Goal: Check status: Check status

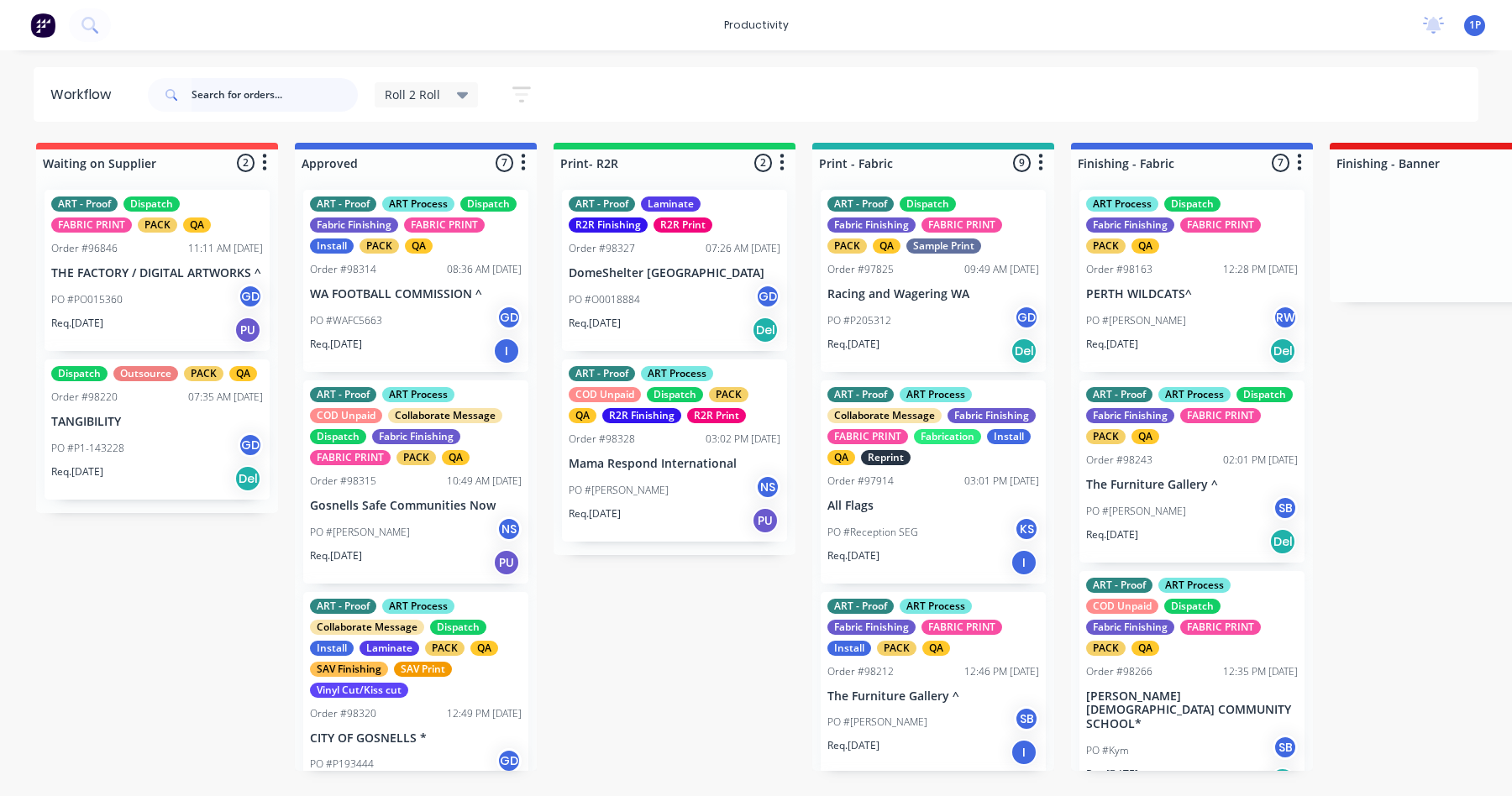
click at [220, 93] on input "text" at bounding box center [274, 95] width 167 height 34
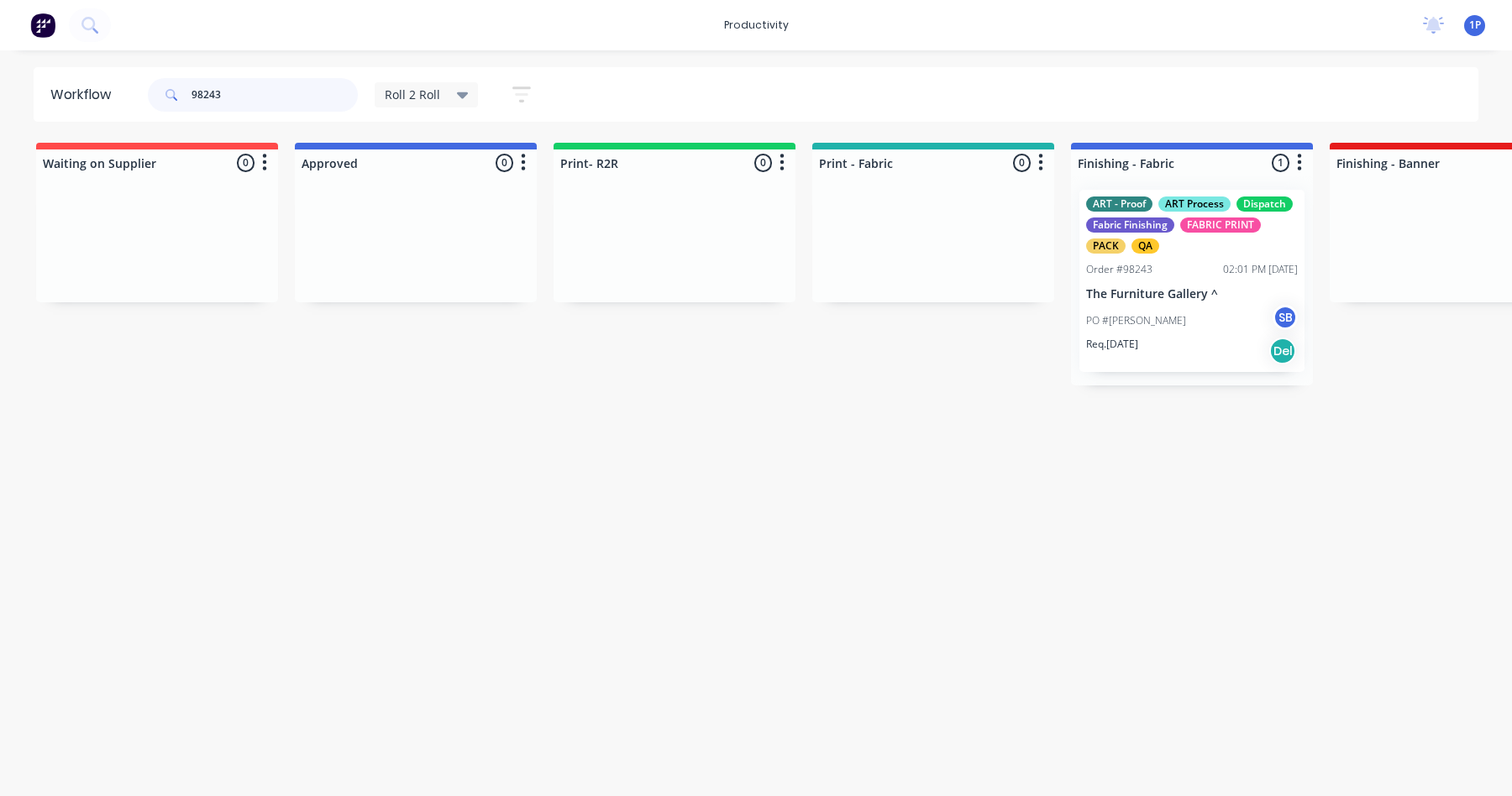
type input "98243"
click at [1162, 279] on div "ART - Proof ART Process Dispatch Fabric Finishing FABRIC PRINT PACK QA Order #9…" at bounding box center [1192, 280] width 226 height 183
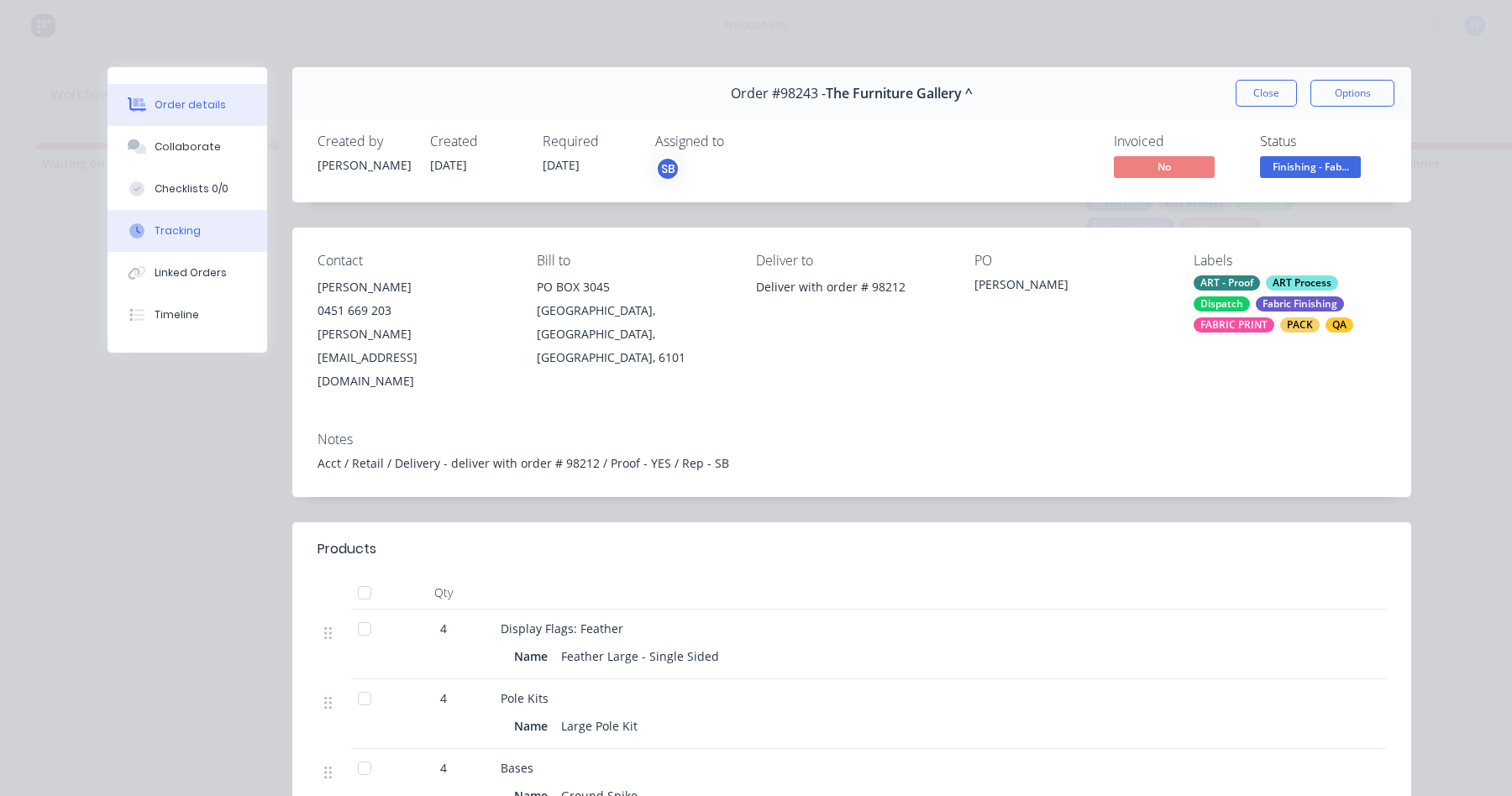
click at [222, 227] on button "Tracking" at bounding box center [188, 230] width 160 height 42
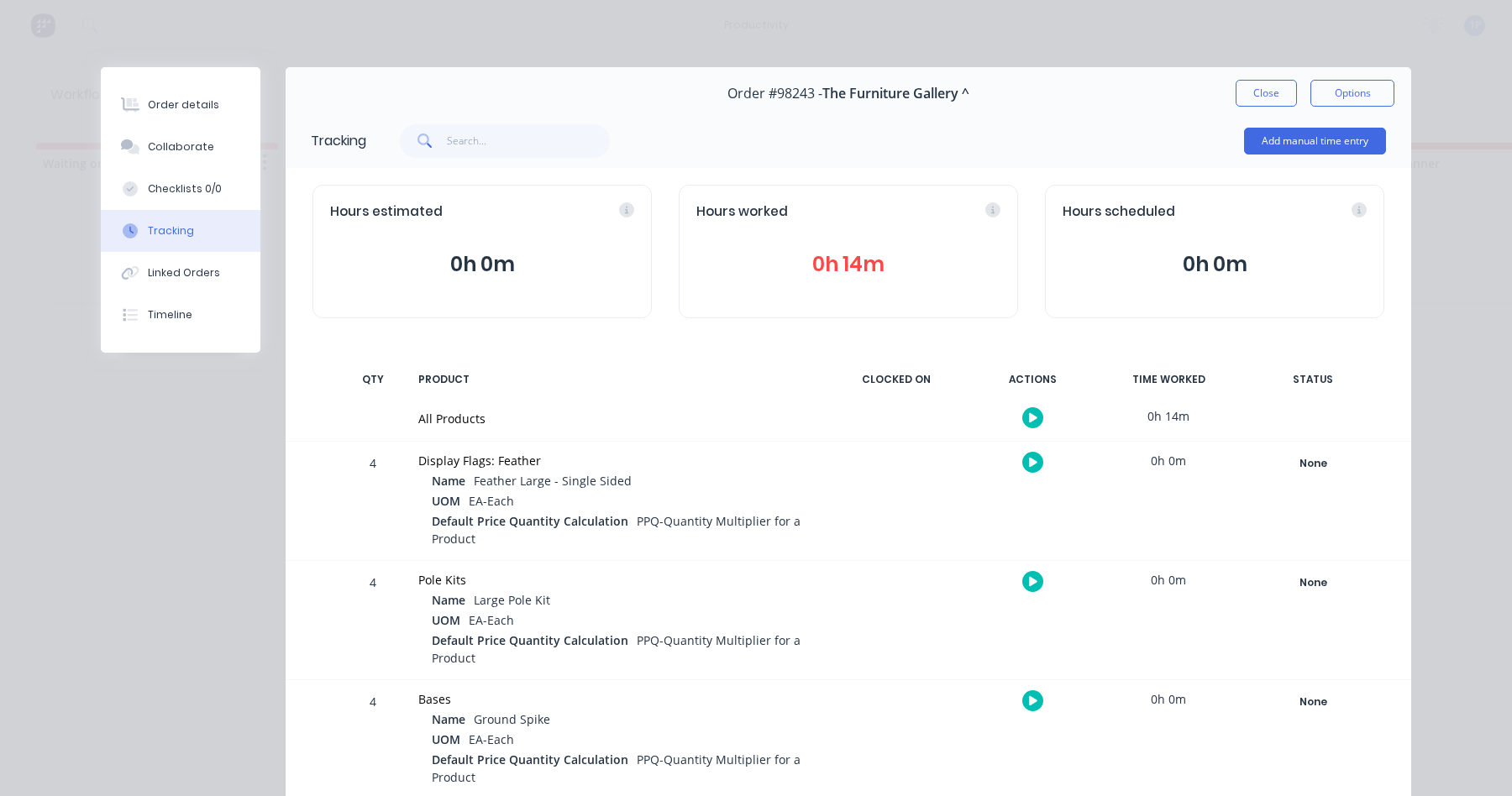
click at [1035, 465] on div at bounding box center [1032, 462] width 126 height 41
click at [1022, 464] on button "button" at bounding box center [1032, 462] width 21 height 21
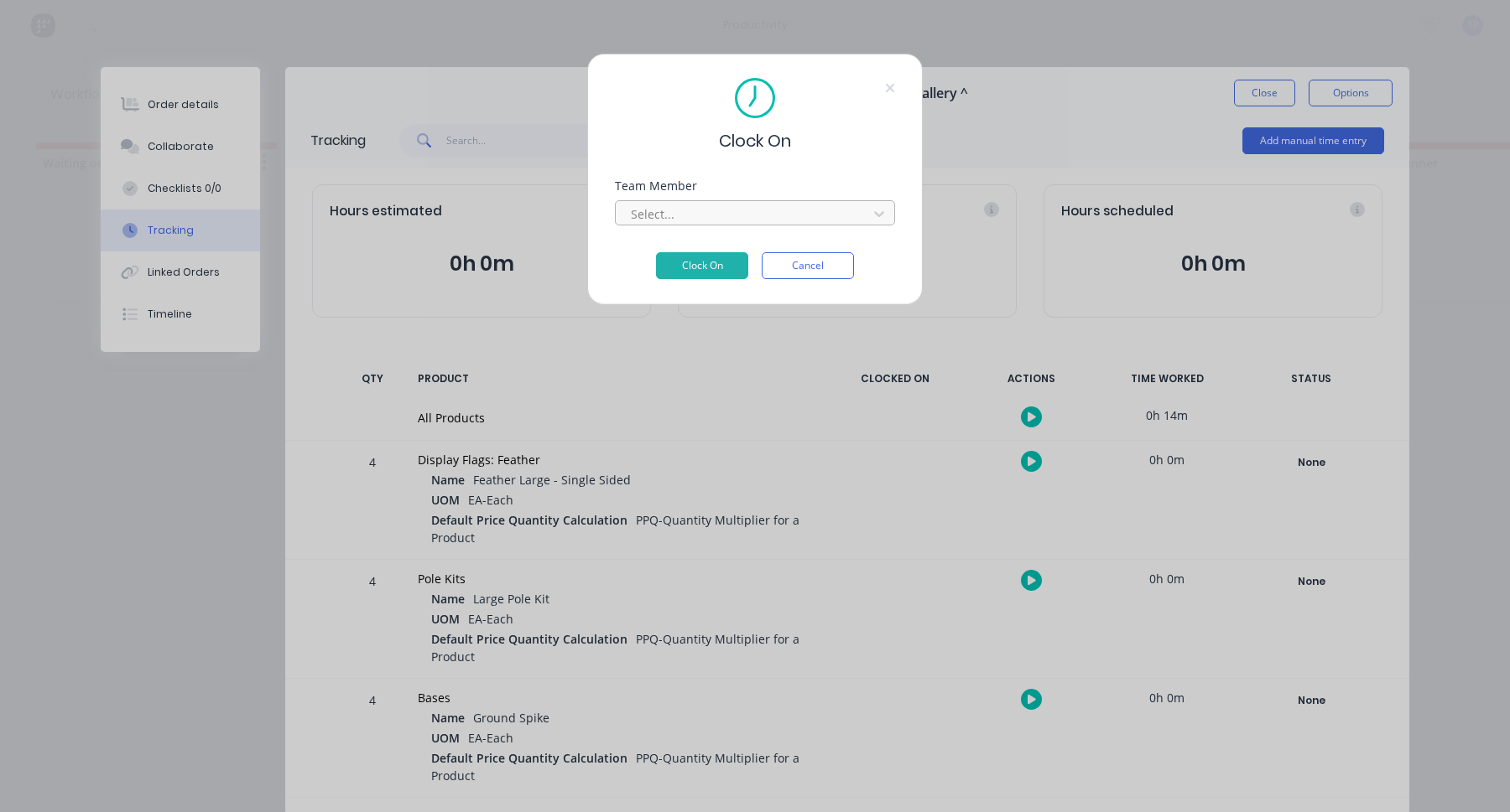
click at [667, 209] on div at bounding box center [744, 213] width 230 height 21
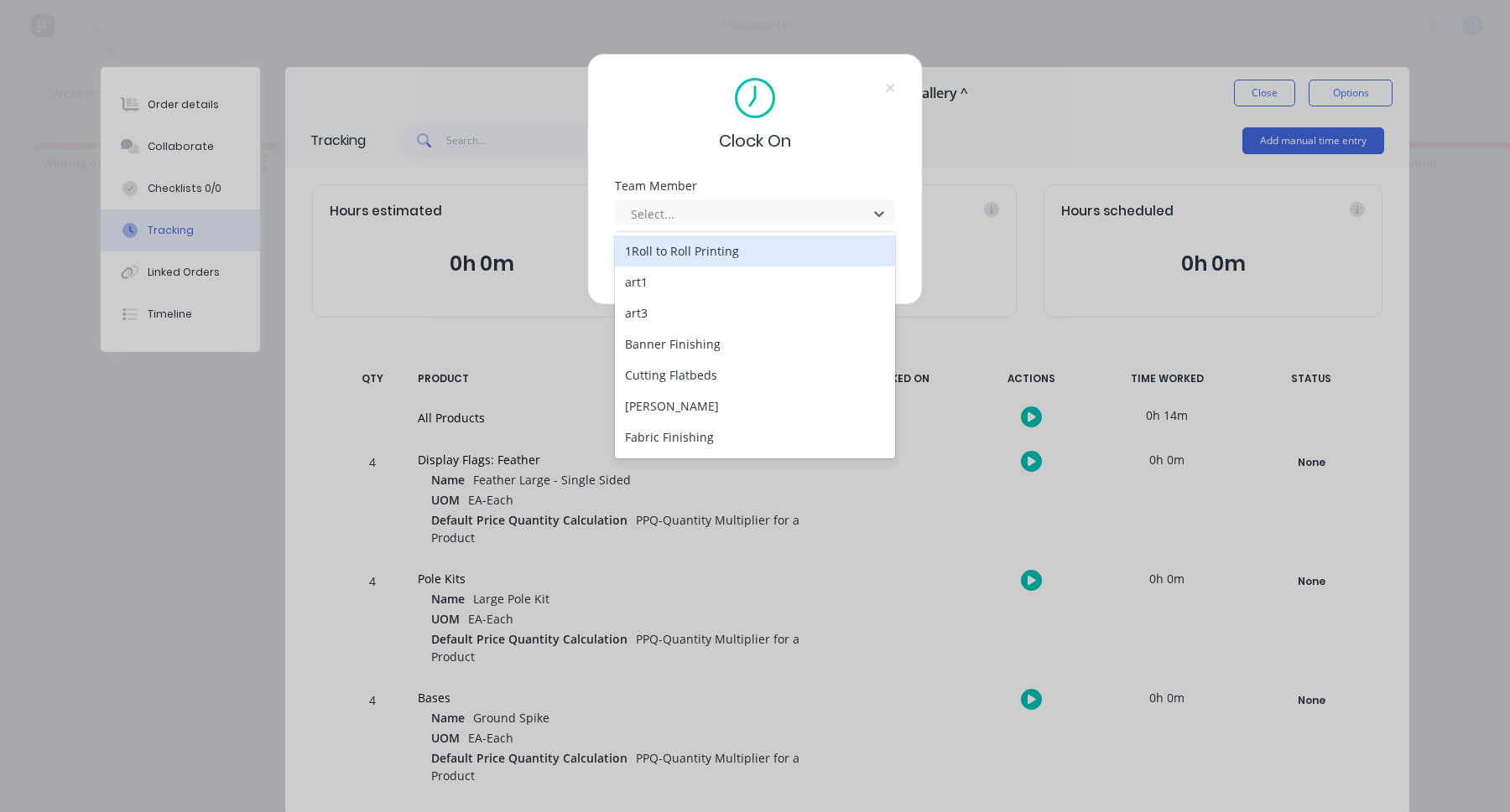
drag, startPoint x: 668, startPoint y: 244, endPoint x: 682, endPoint y: 252, distance: 16.1
click at [674, 250] on div "1Roll to Roll Printing" at bounding box center [755, 250] width 280 height 31
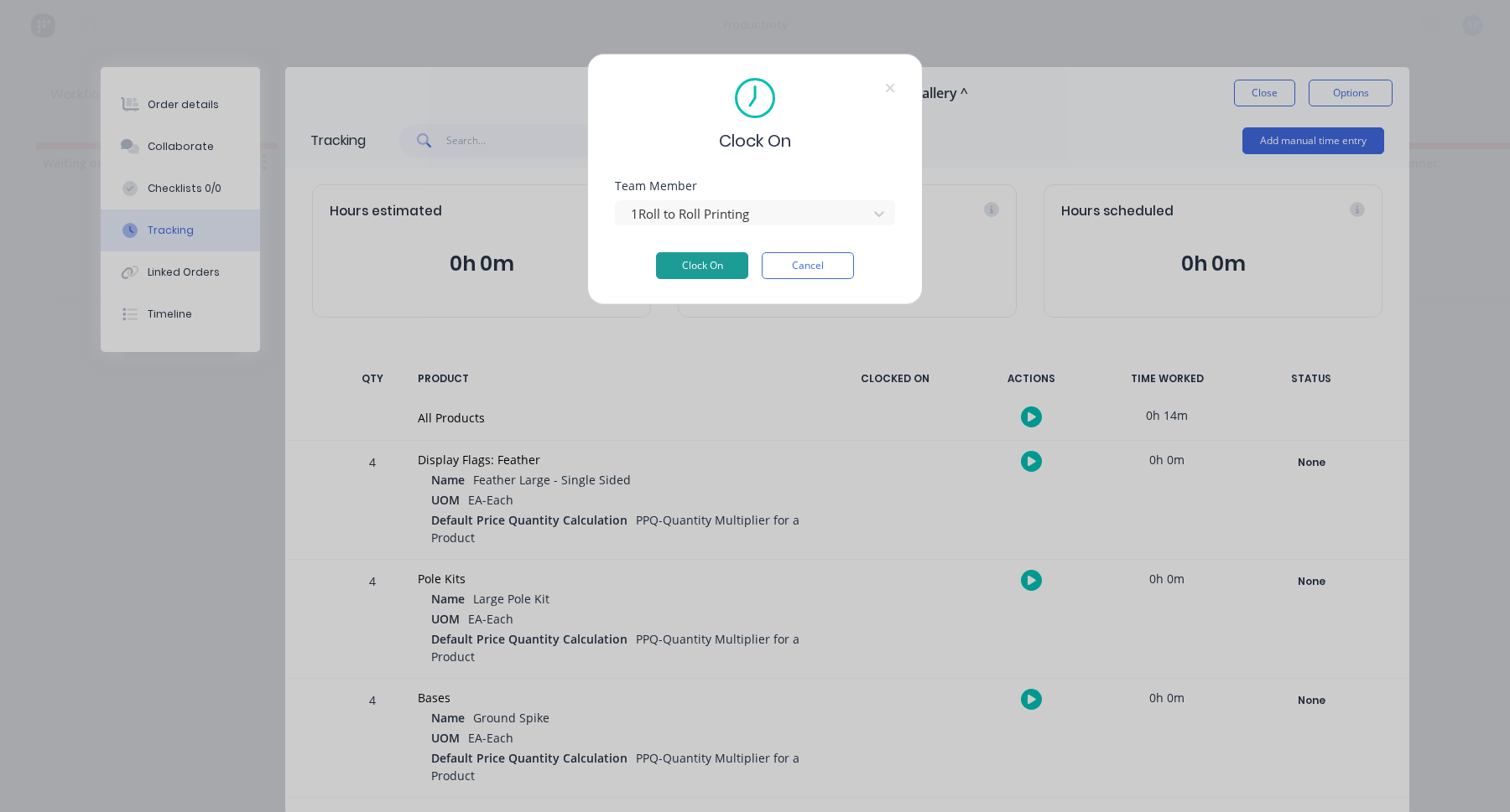
click at [692, 258] on button "Clock On" at bounding box center [702, 265] width 93 height 27
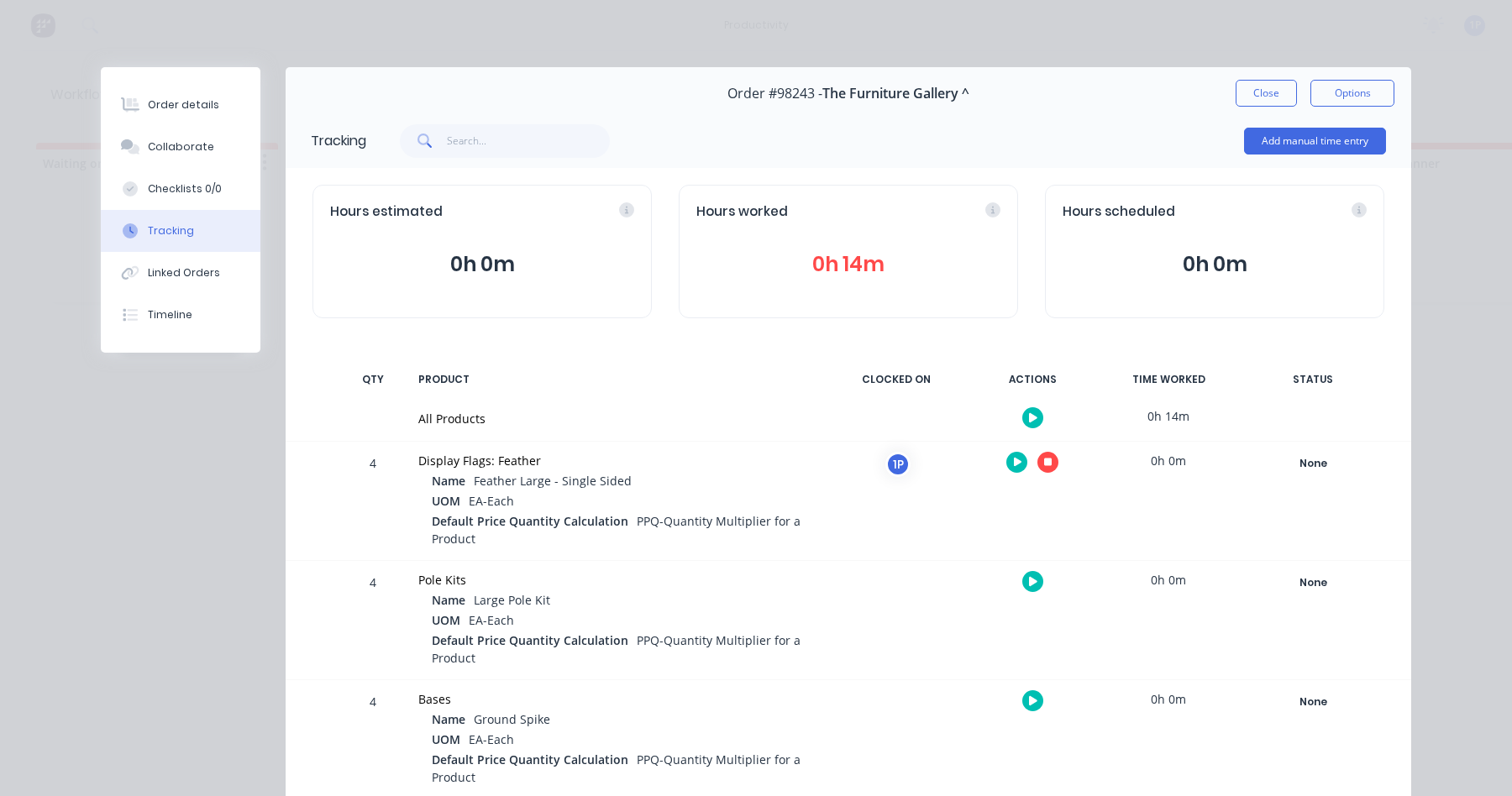
click at [706, 378] on div "PRODUCT" at bounding box center [616, 379] width 415 height 35
click at [1243, 77] on div "Order #98243 - The Furniture Gallery ^ Close Options" at bounding box center [848, 93] width 1126 height 53
click at [1246, 89] on button "Close" at bounding box center [1265, 93] width 61 height 27
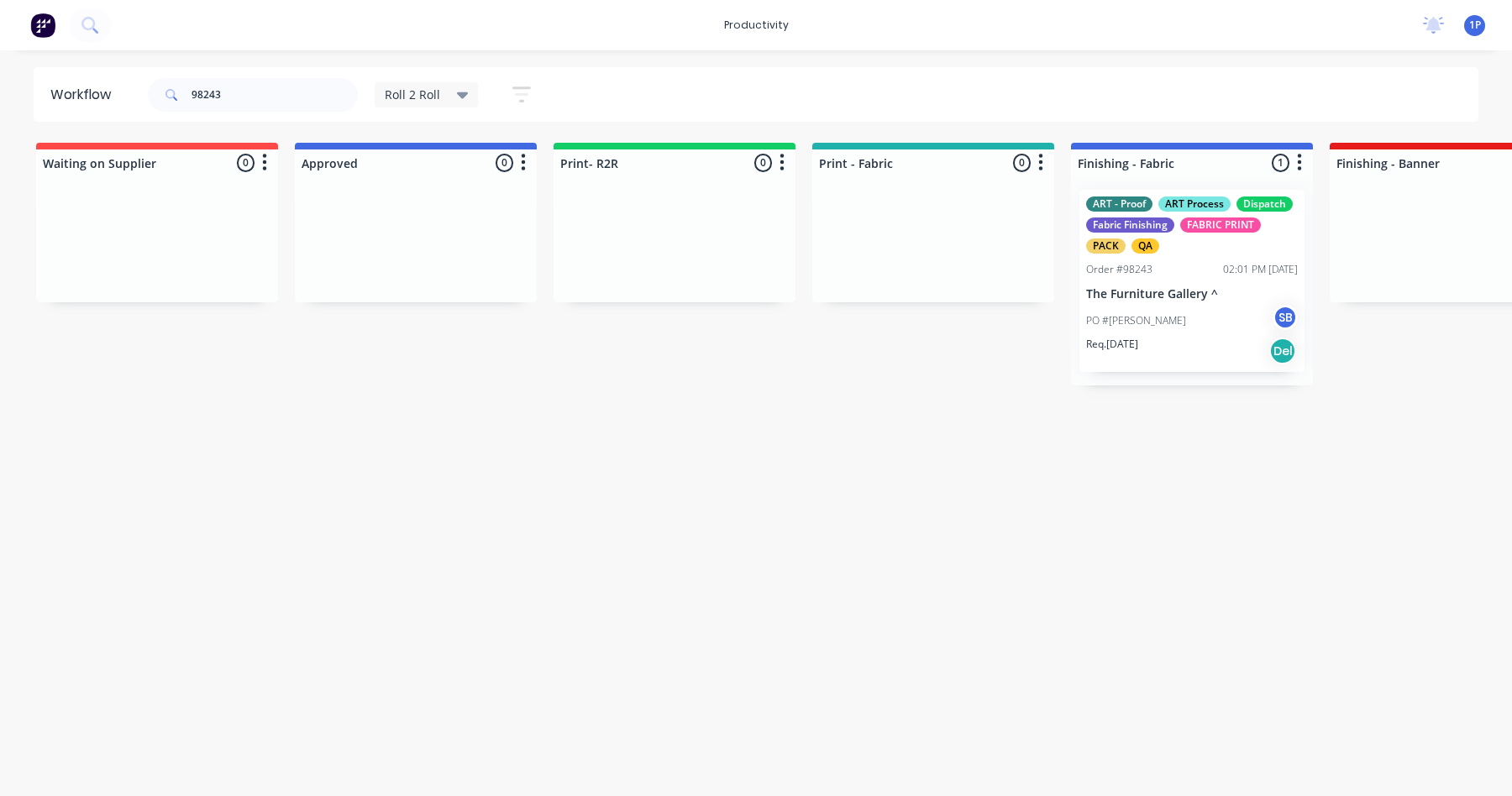
click at [326, 188] on div at bounding box center [415, 239] width 242 height 126
drag, startPoint x: 269, startPoint y: 96, endPoint x: 12, endPoint y: 100, distance: 257.0
click at [192, 100] on input "98243" at bounding box center [274, 95] width 167 height 34
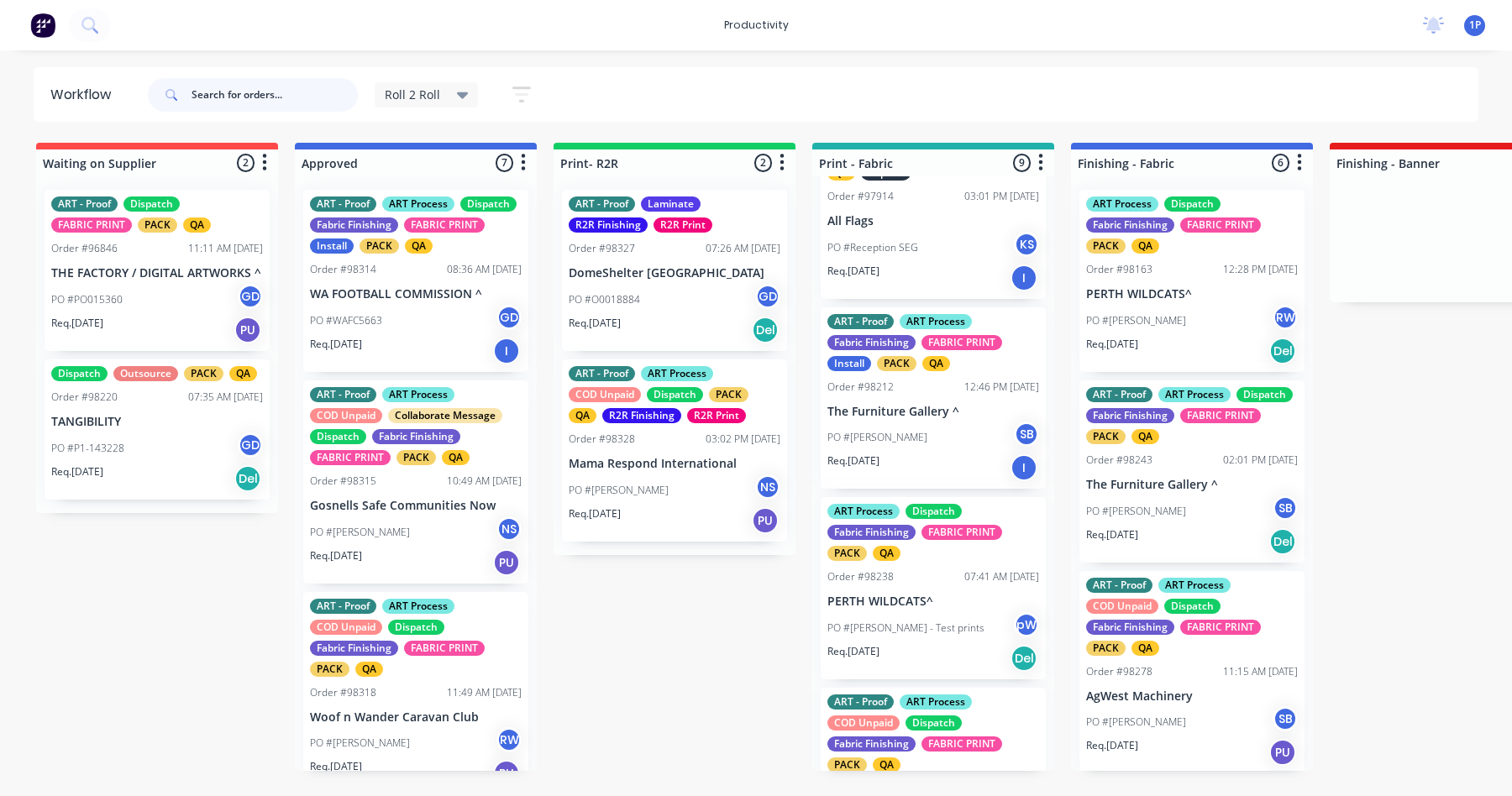
scroll to position [202, 0]
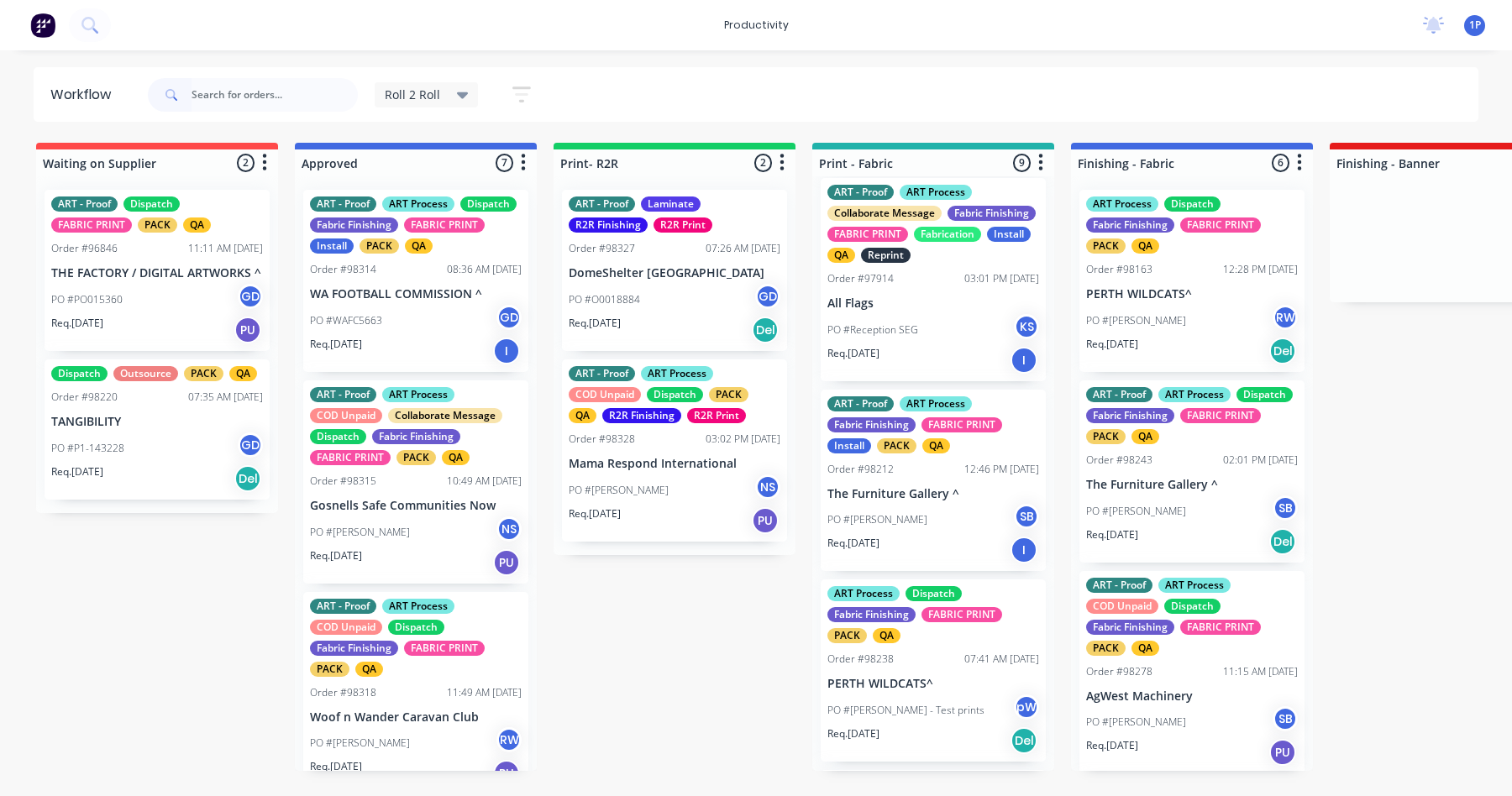
click at [927, 529] on div "PO #[PERSON_NAME] SB" at bounding box center [933, 520] width 212 height 32
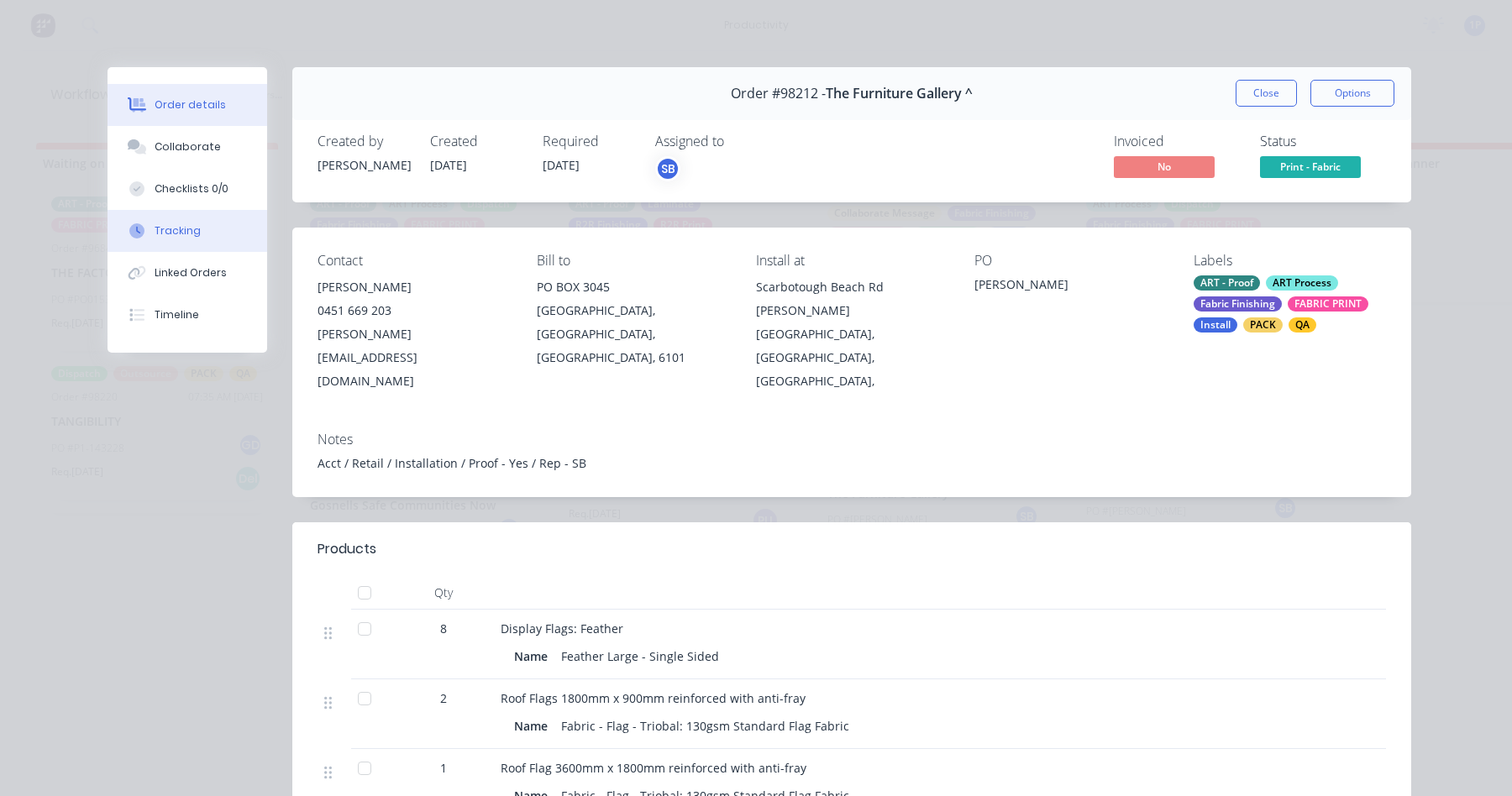
click at [172, 231] on div "Tracking" at bounding box center [178, 230] width 46 height 15
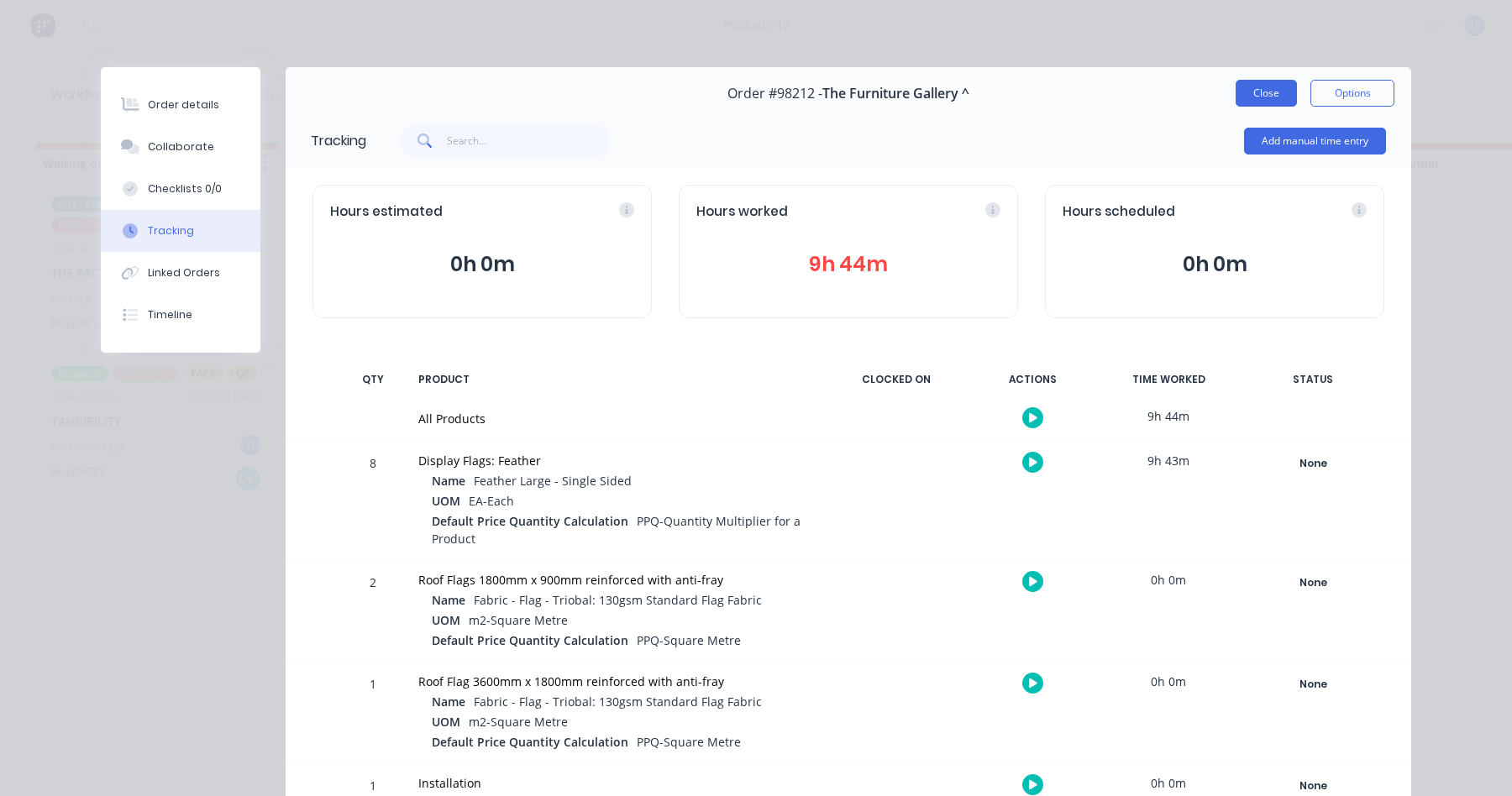
click at [1273, 93] on button "Close" at bounding box center [1265, 93] width 61 height 27
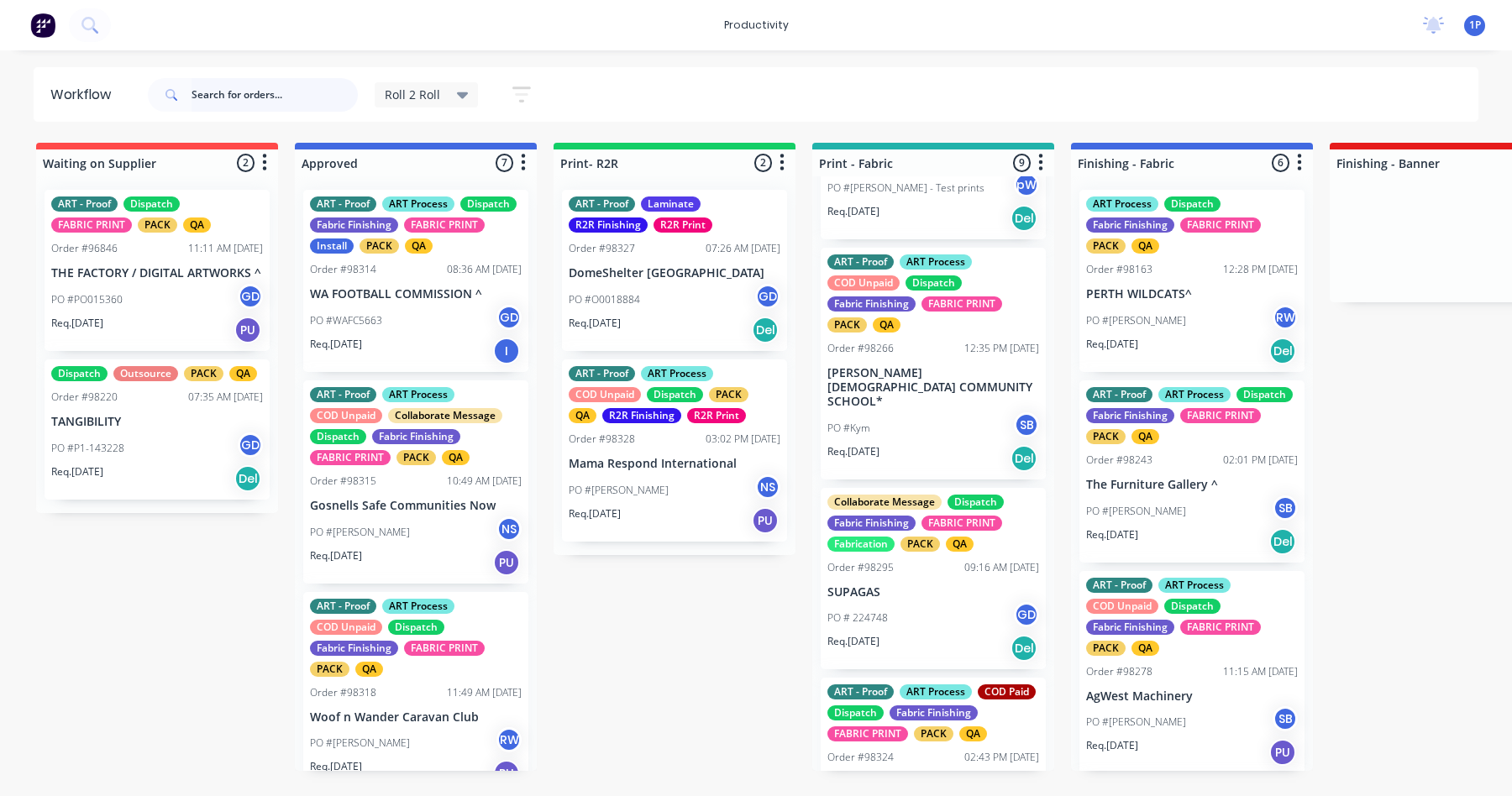
scroll to position [755, 0]
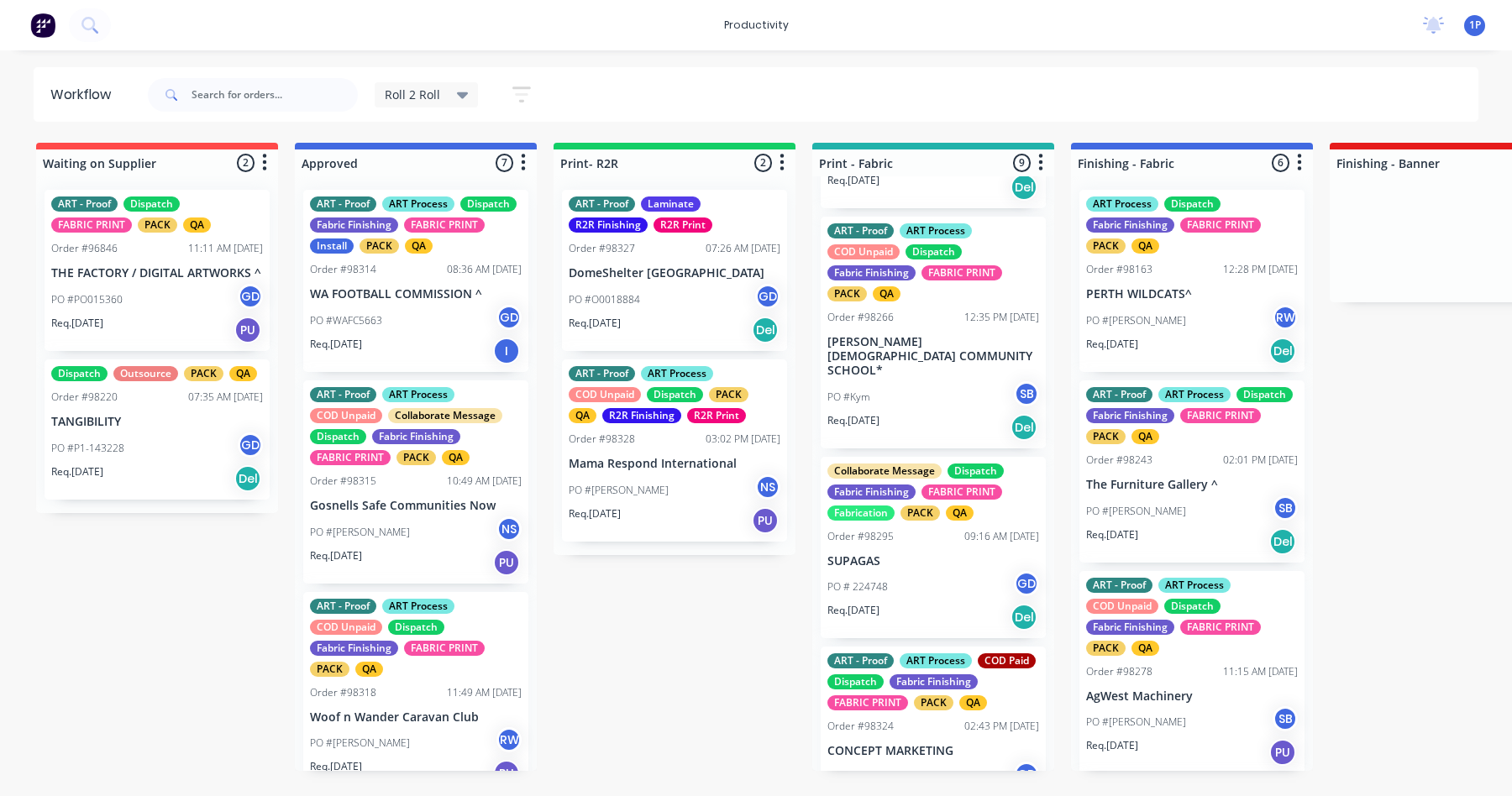
click at [1179, 505] on div "PO #[PERSON_NAME] SB" at bounding box center [1192, 511] width 212 height 32
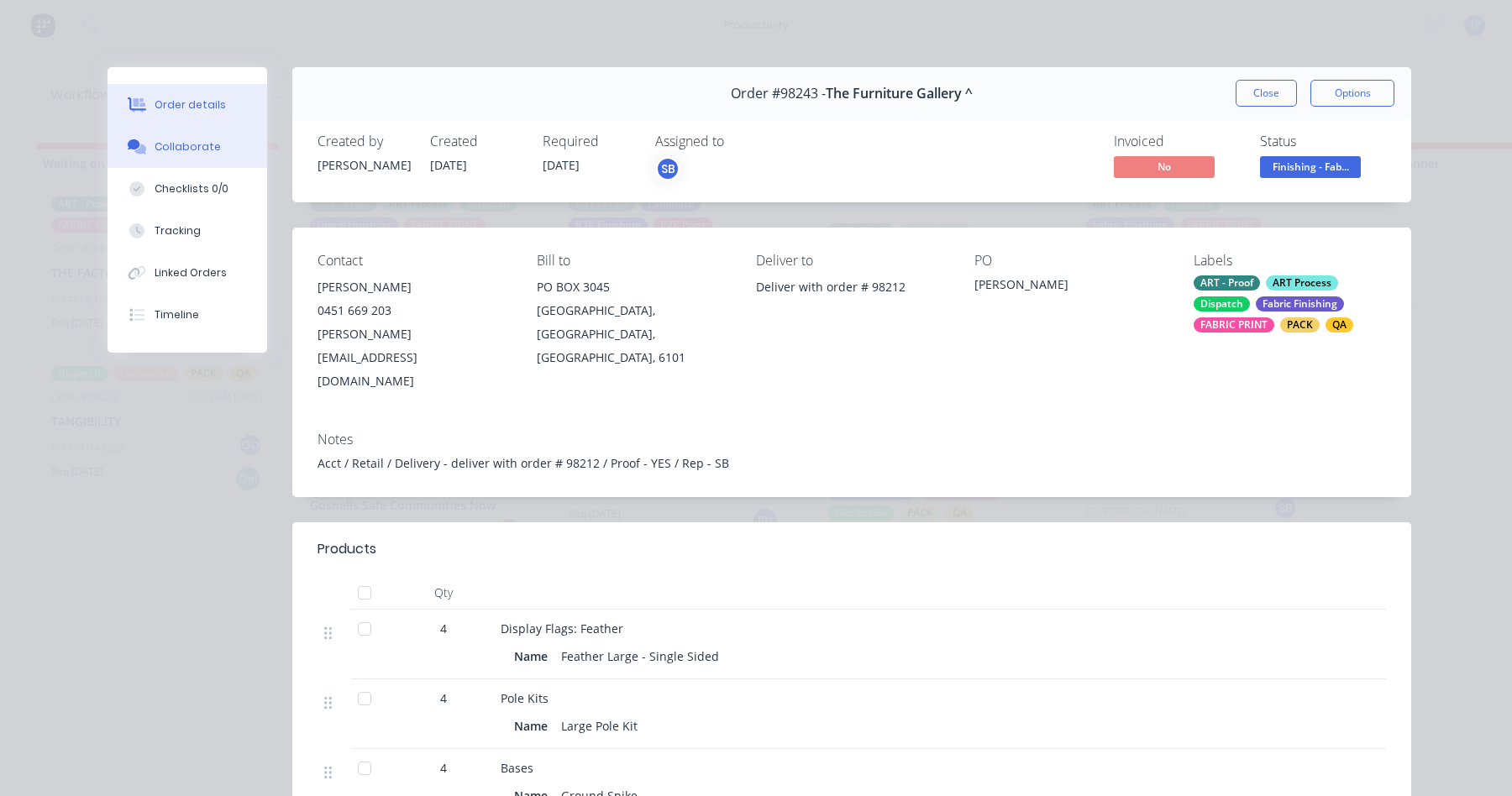
click at [151, 157] on button "Collaborate" at bounding box center [188, 147] width 160 height 42
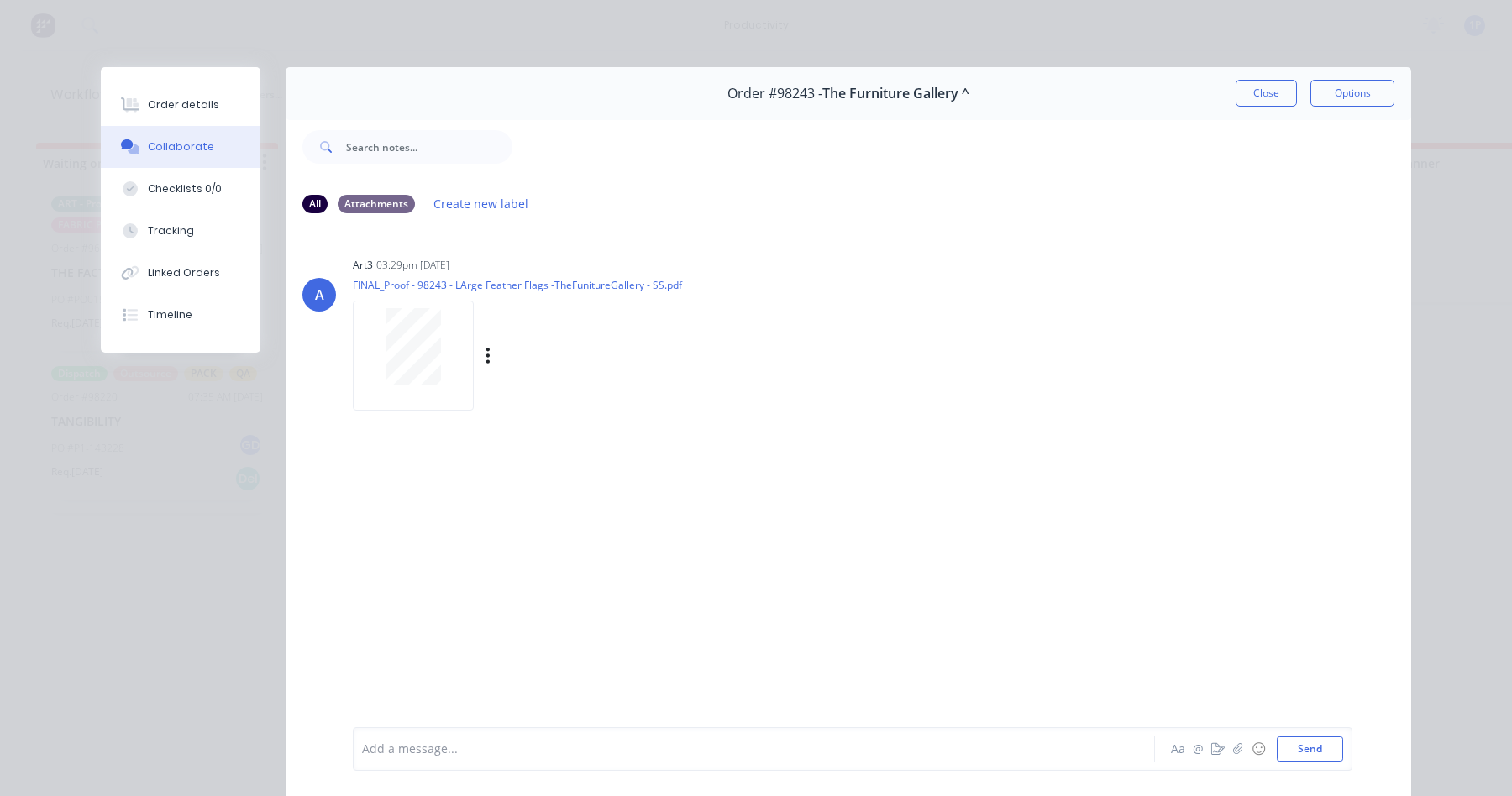
click at [450, 351] on div at bounding box center [413, 346] width 106 height 77
click at [1270, 104] on button "Close" at bounding box center [1265, 93] width 61 height 27
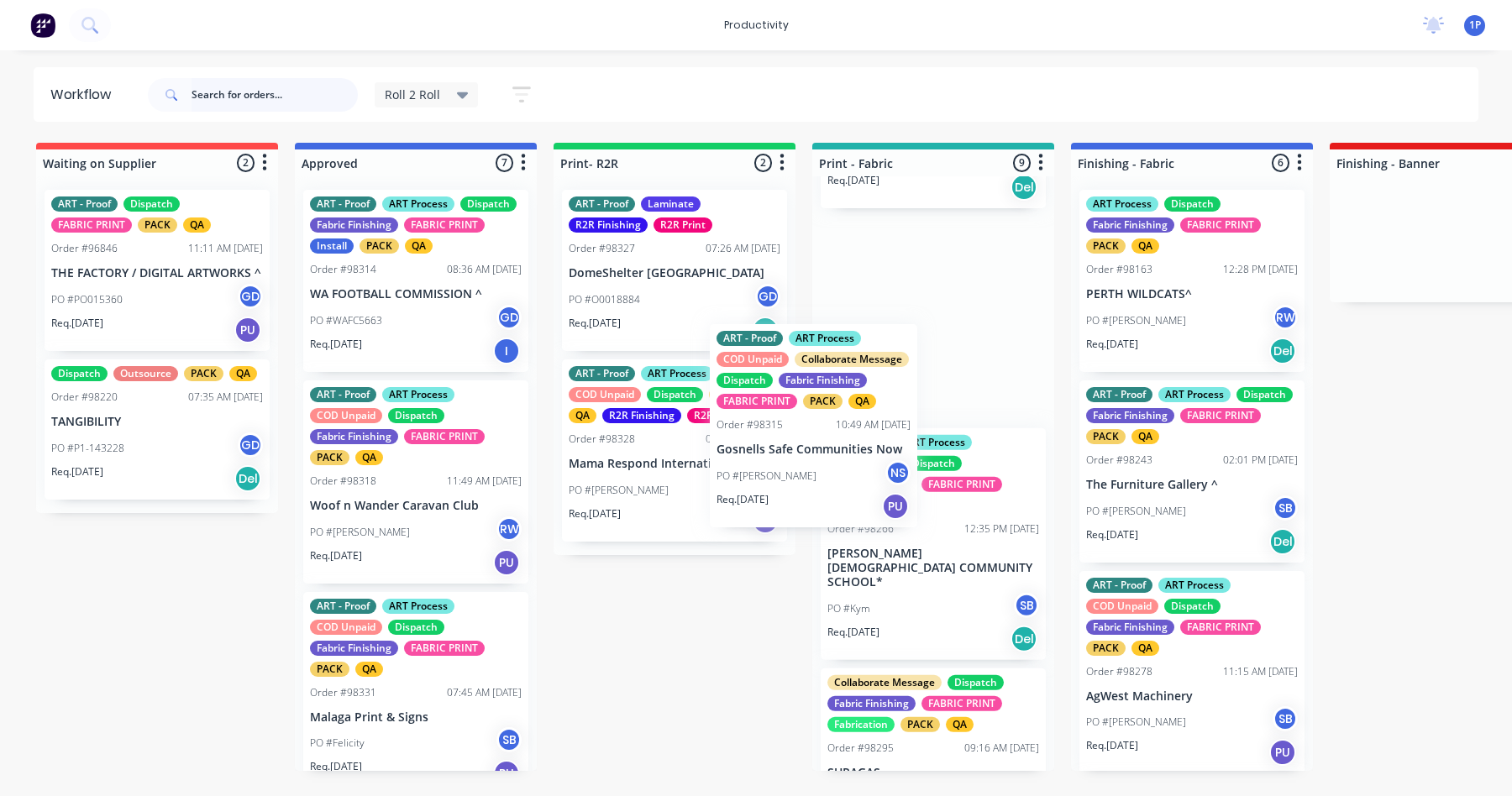
drag, startPoint x: 447, startPoint y: 566, endPoint x: 863, endPoint y: 486, distance: 423.6
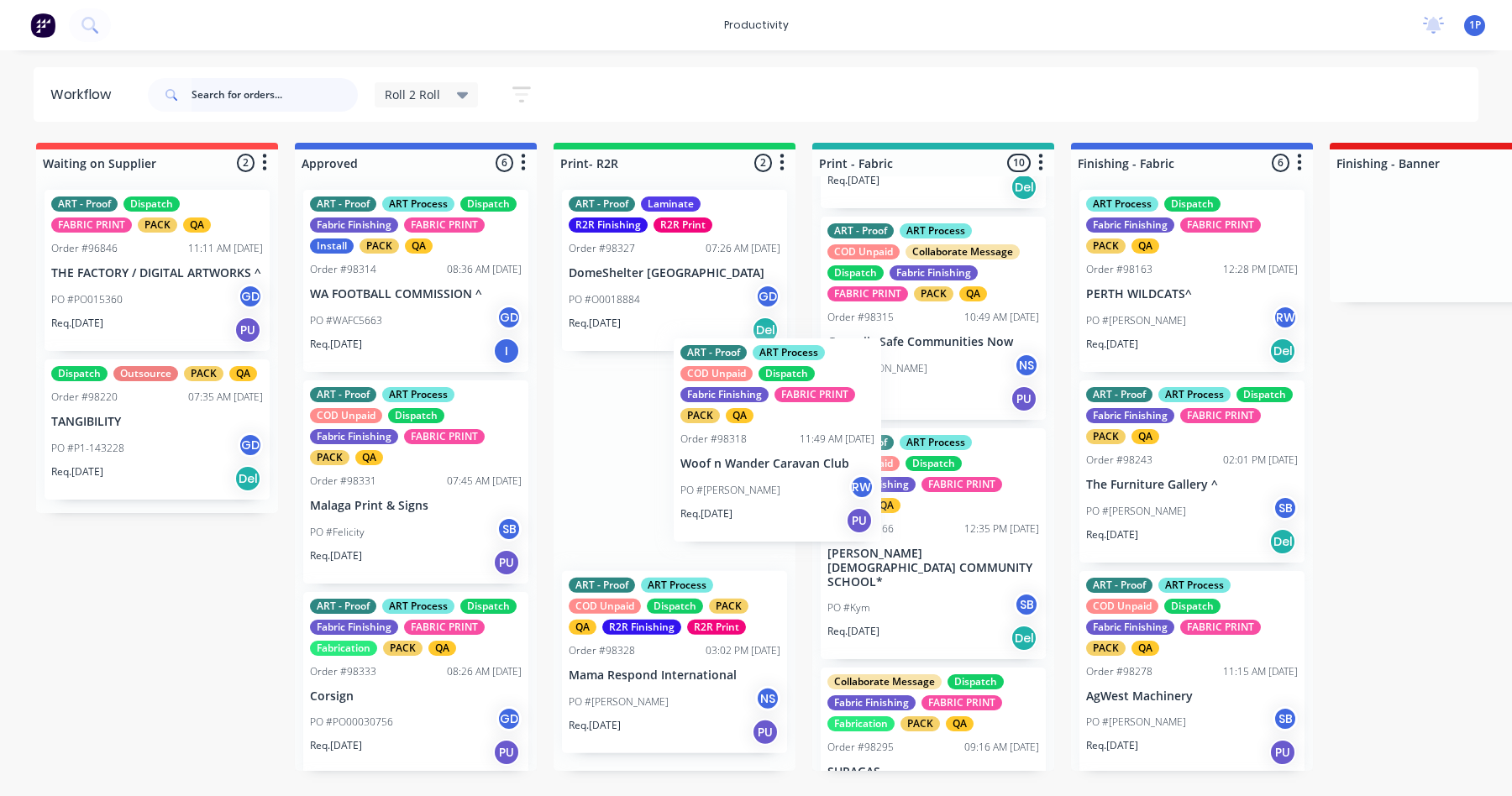
drag, startPoint x: 362, startPoint y: 540, endPoint x: 811, endPoint y: 479, distance: 453.1
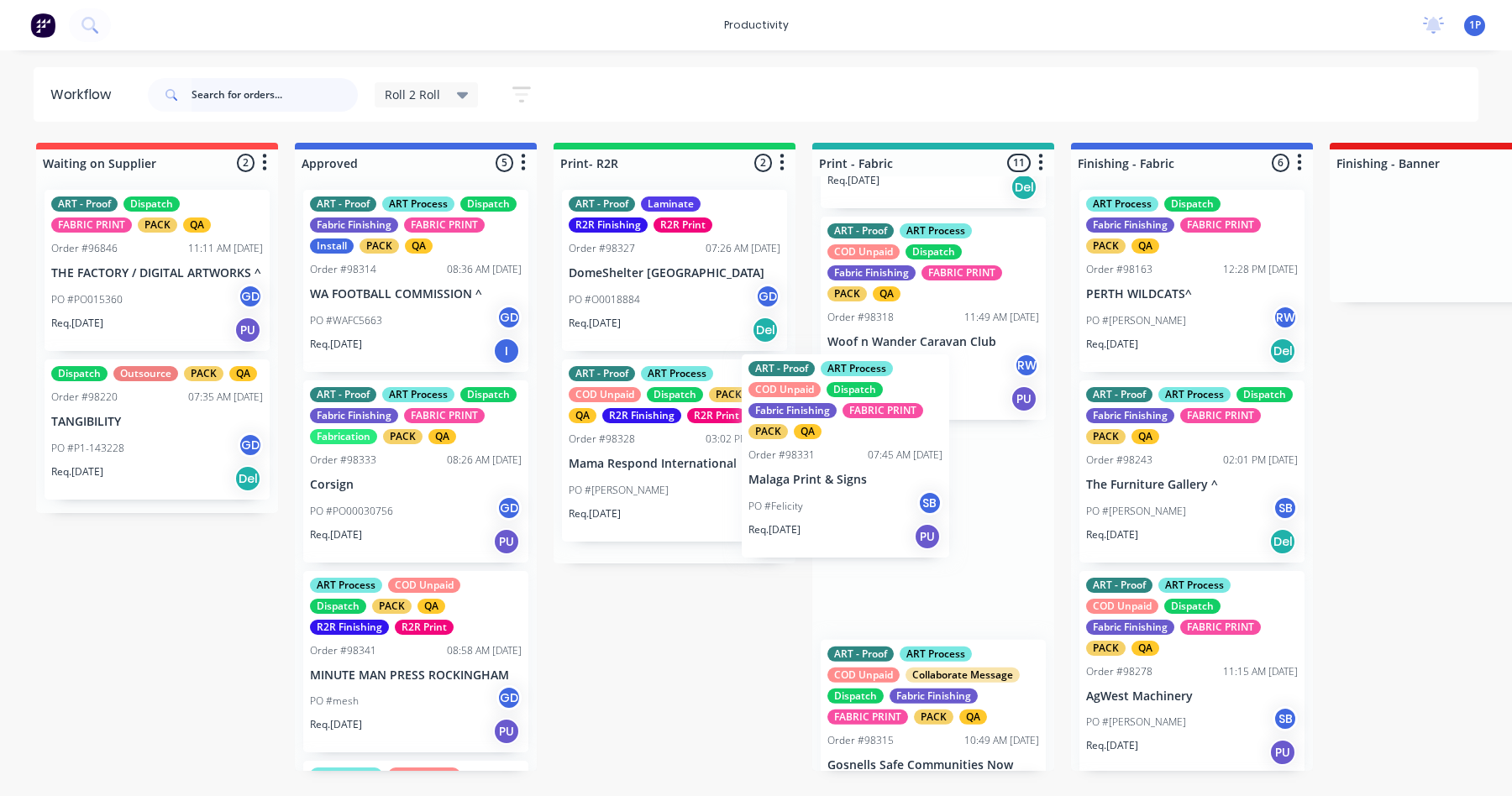
drag, startPoint x: 517, startPoint y: 542, endPoint x: 935, endPoint y: 511, distance: 419.1
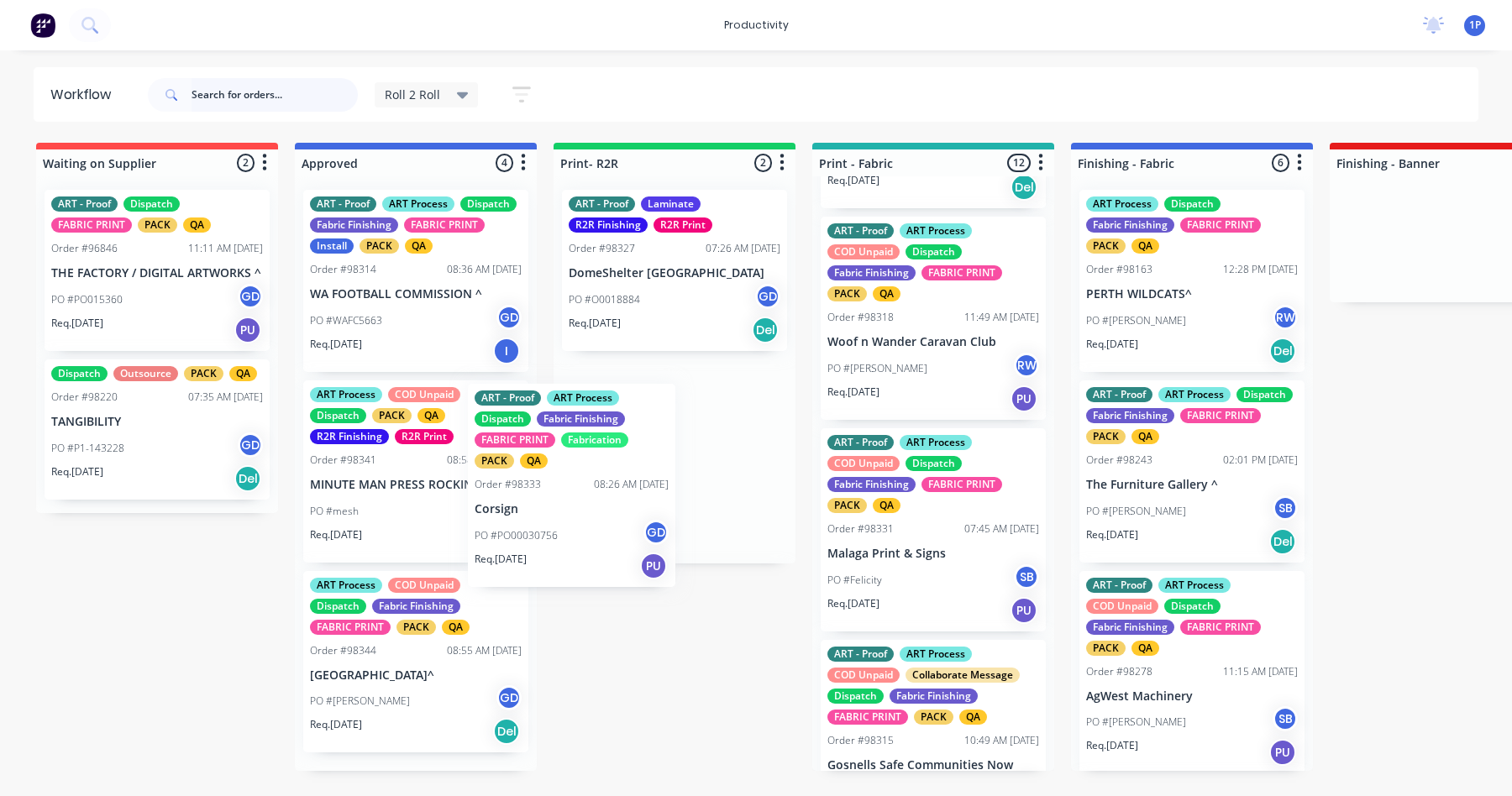
scroll to position [0, 0]
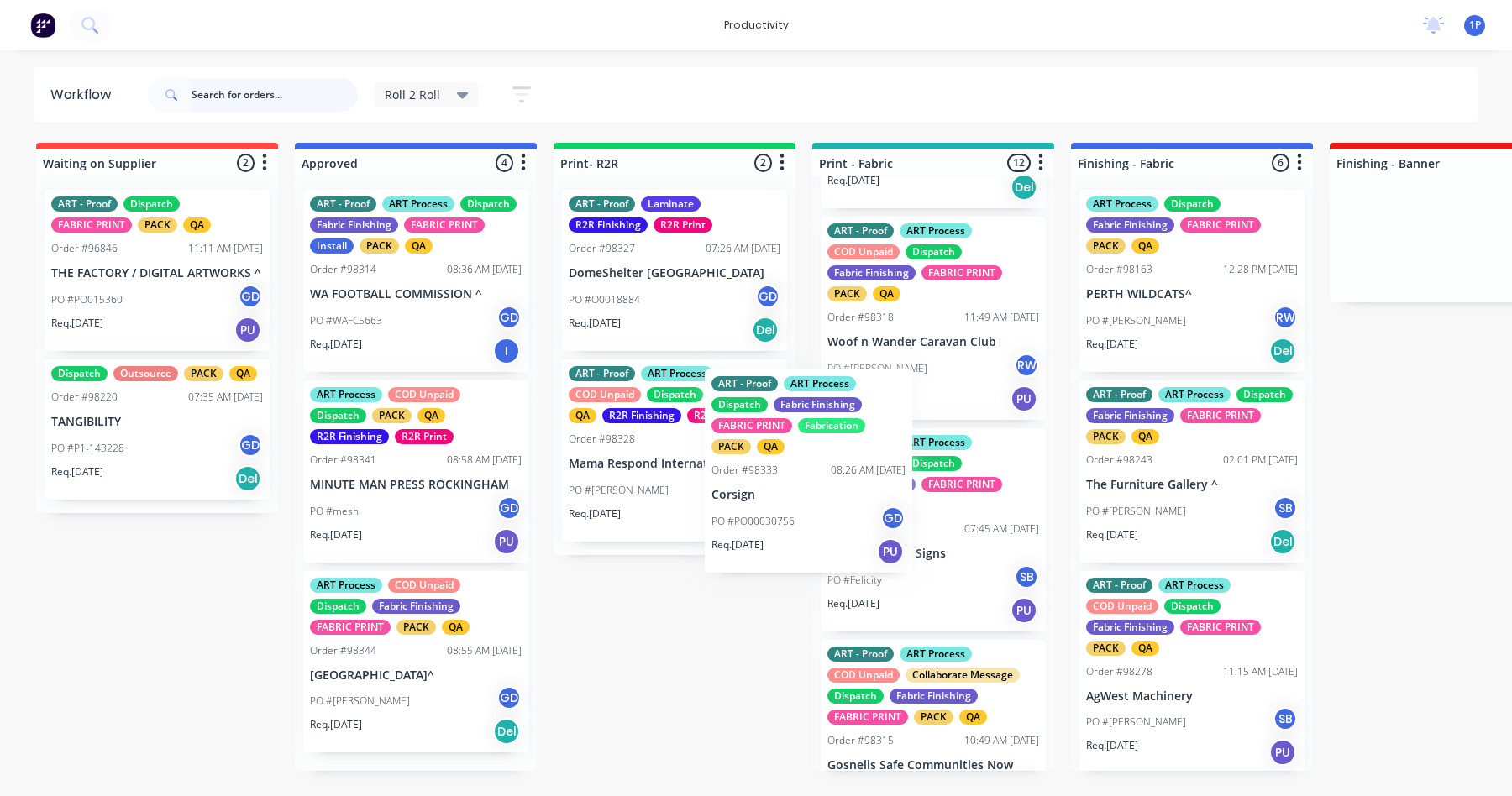
drag, startPoint x: 437, startPoint y: 582, endPoint x: 876, endPoint y: 545, distance: 440.6
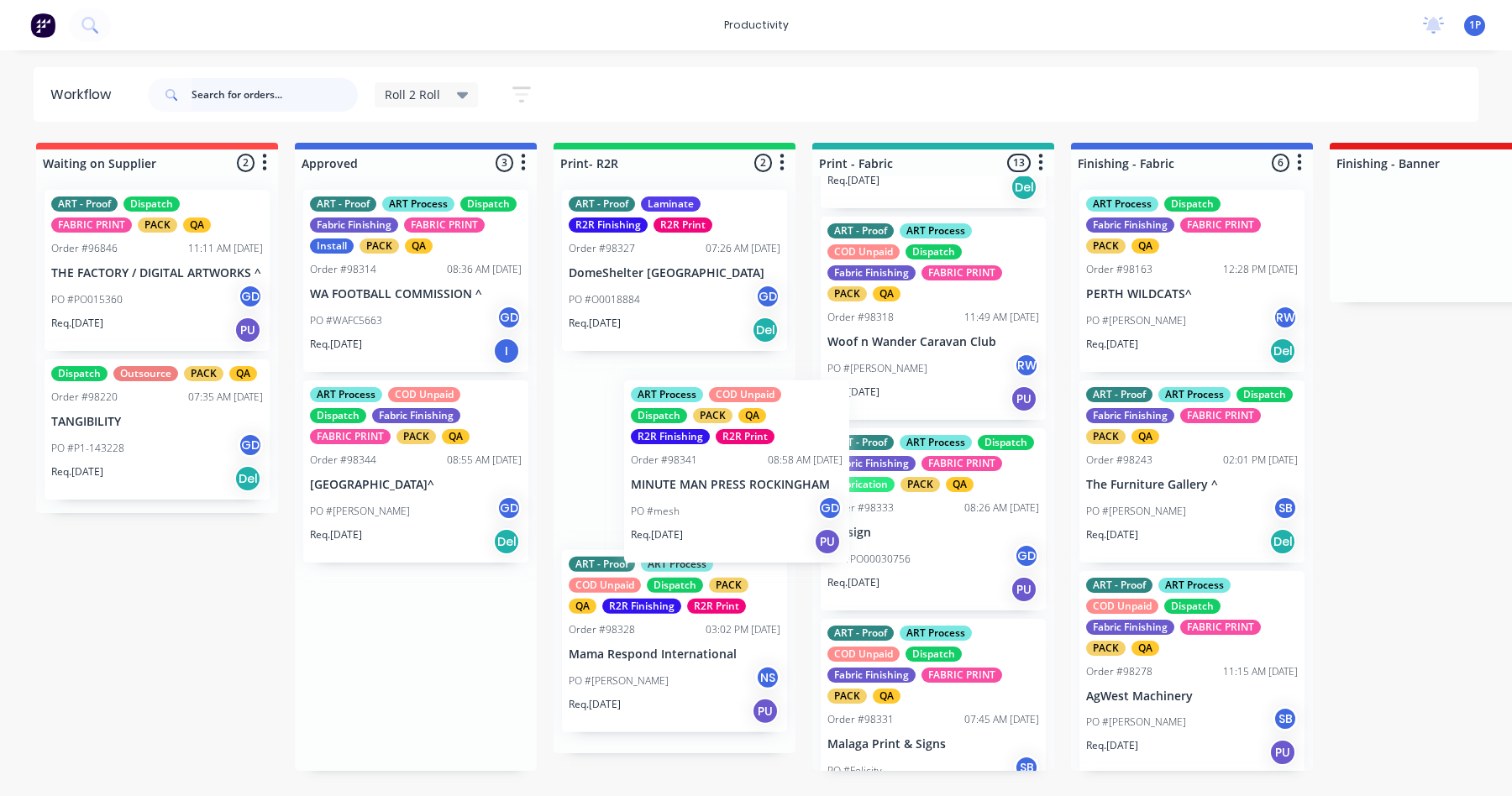
drag, startPoint x: 569, startPoint y: 522, endPoint x: 764, endPoint y: 534, distance: 195.4
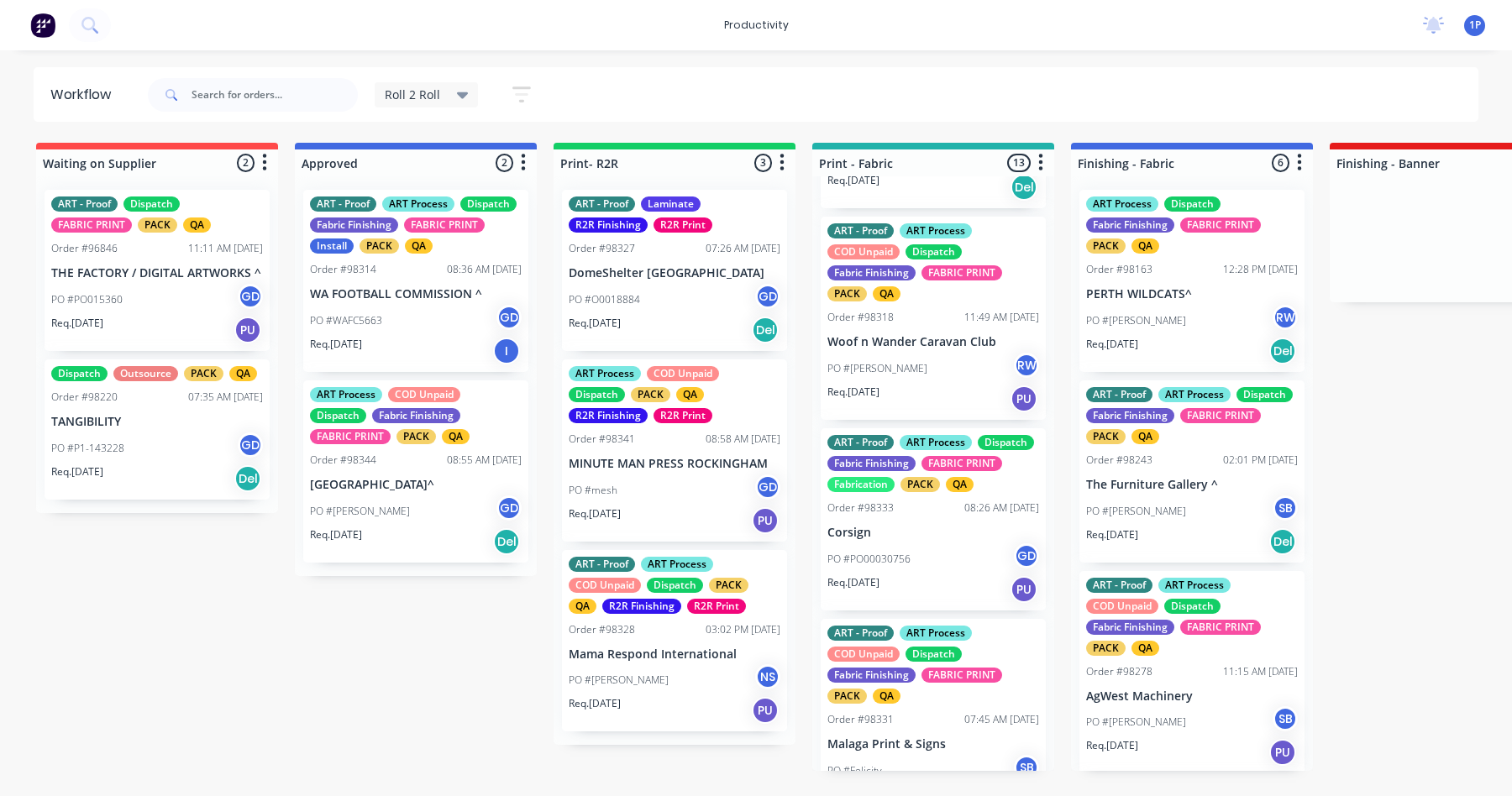
click at [465, 543] on div "Req. [DATE] Del" at bounding box center [415, 541] width 212 height 29
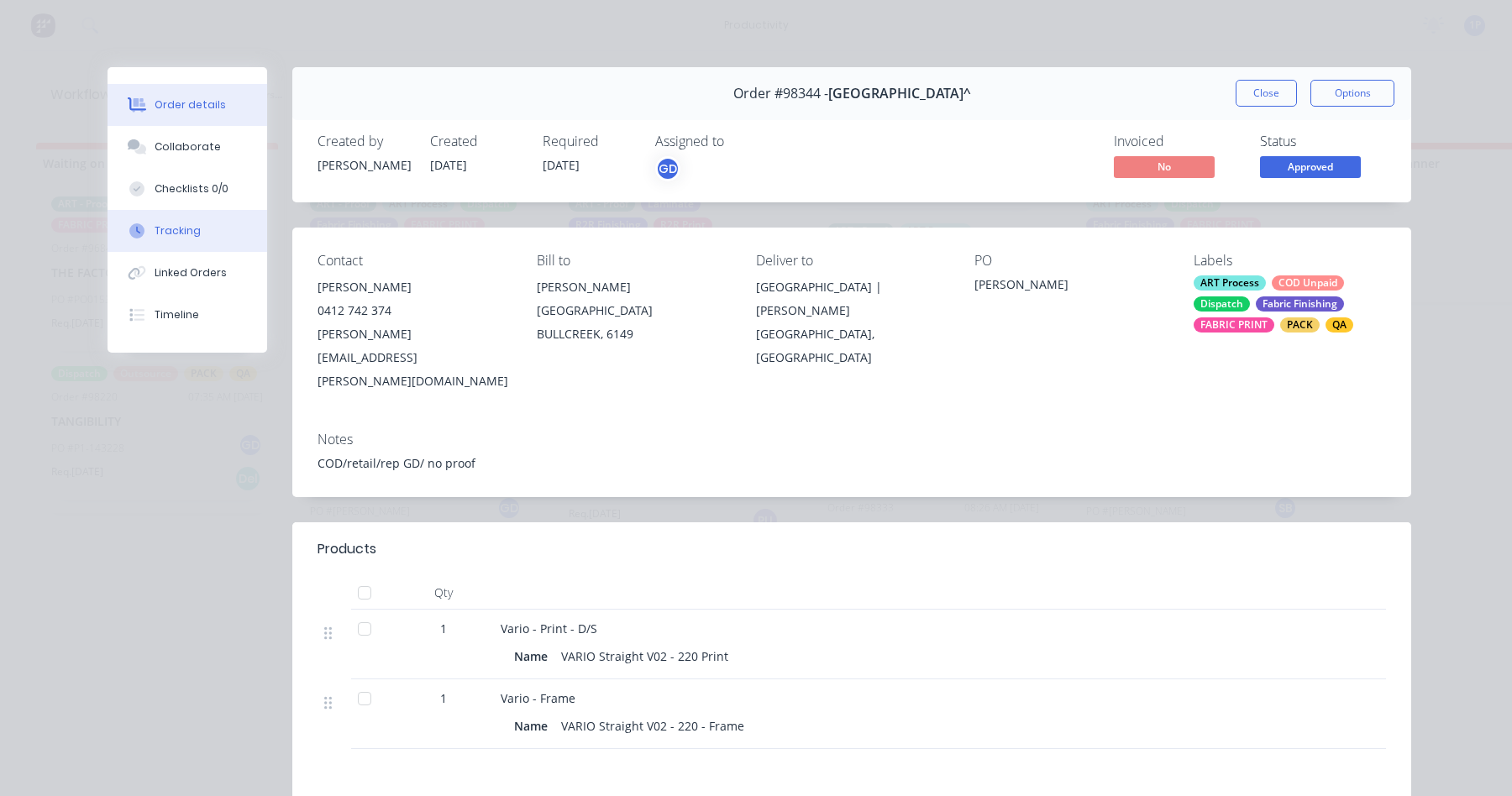
click at [189, 239] on button "Tracking" at bounding box center [188, 230] width 160 height 42
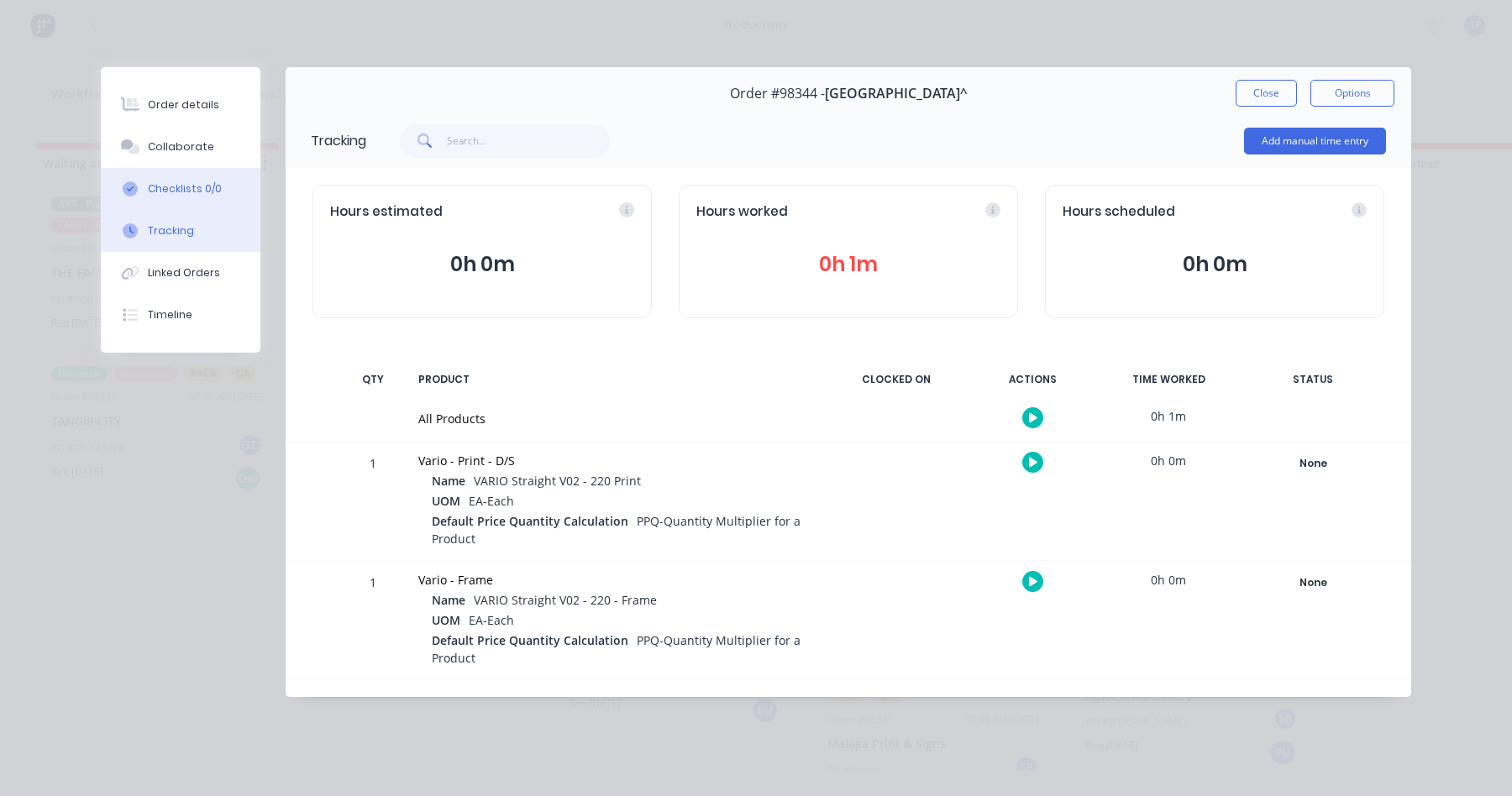
click at [220, 171] on button "Checklists 0/0" at bounding box center [181, 189] width 160 height 42
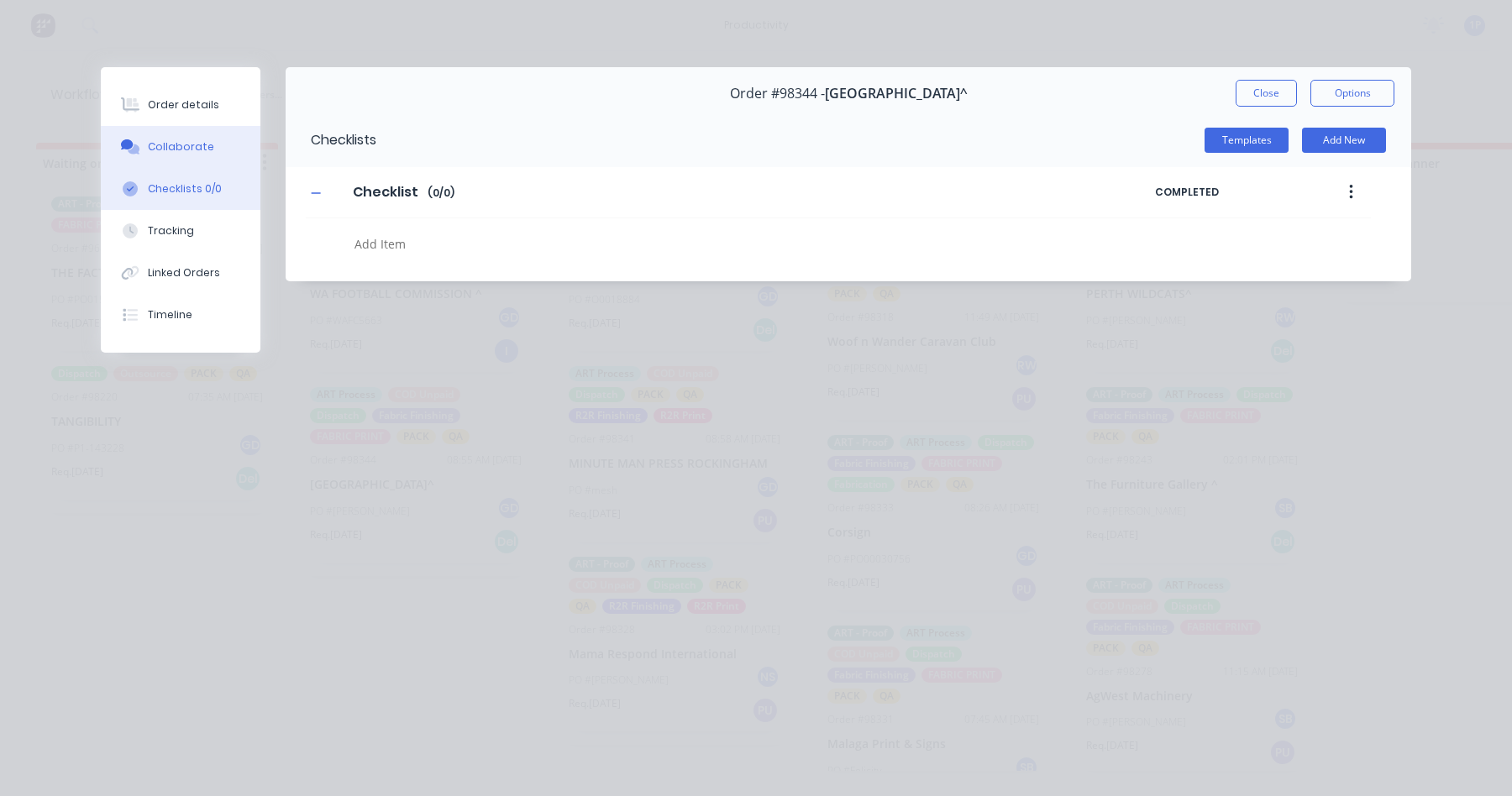
click at [219, 159] on button "Collaborate" at bounding box center [181, 147] width 160 height 42
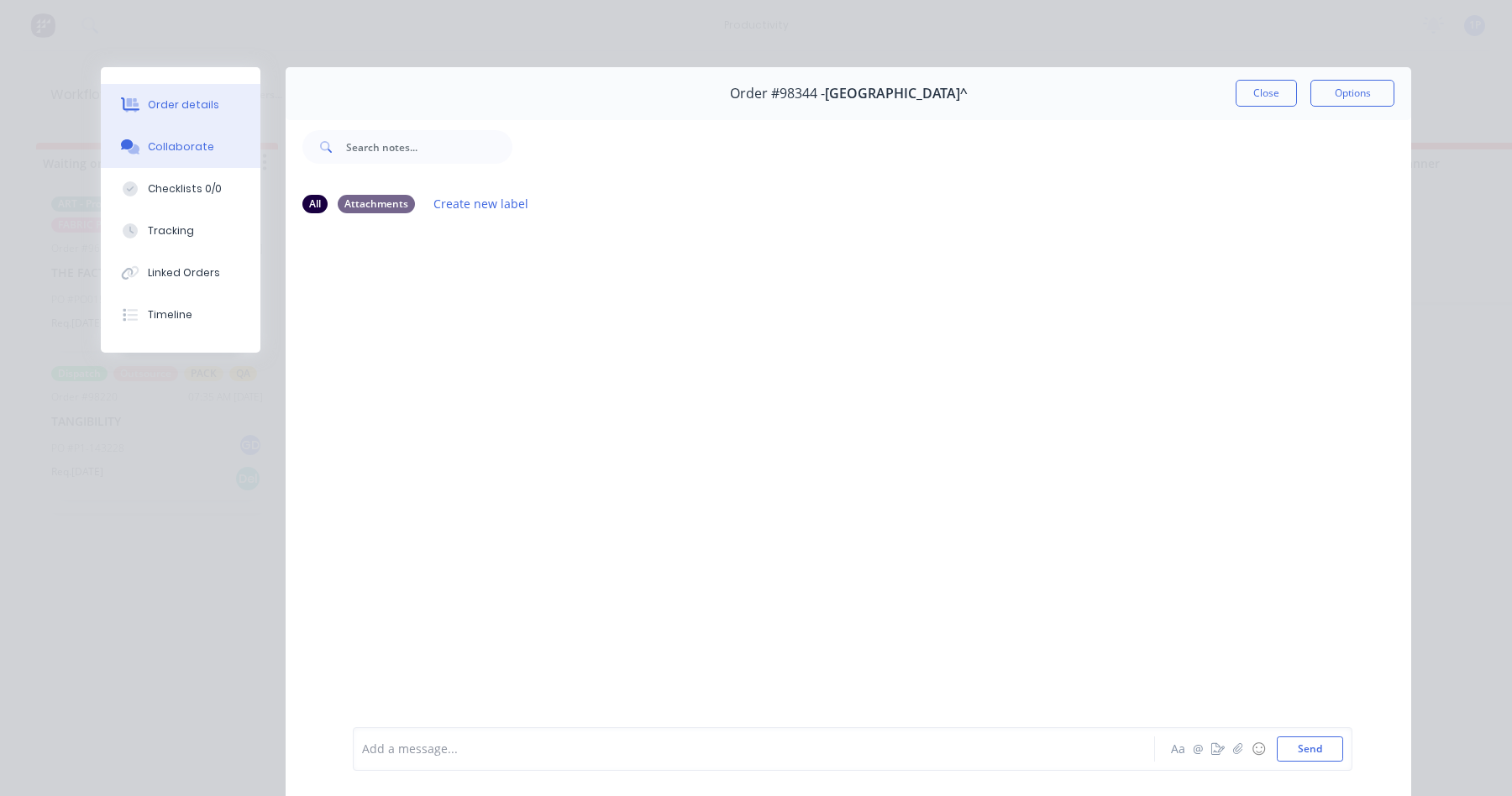
click at [220, 106] on button "Order details" at bounding box center [181, 105] width 160 height 42
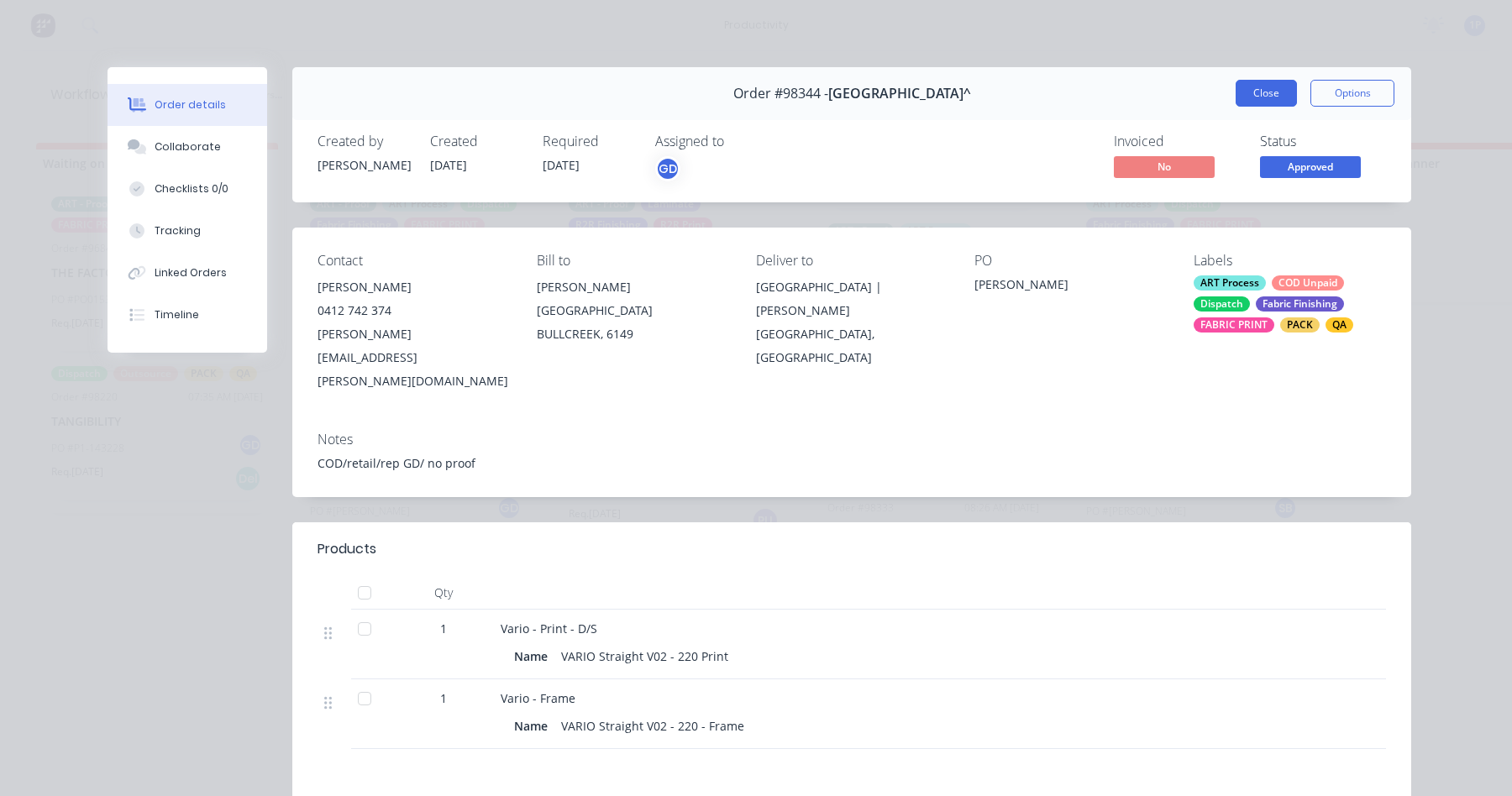
click at [1236, 92] on button "Close" at bounding box center [1265, 93] width 61 height 27
